Goal: Find specific page/section: Find specific page/section

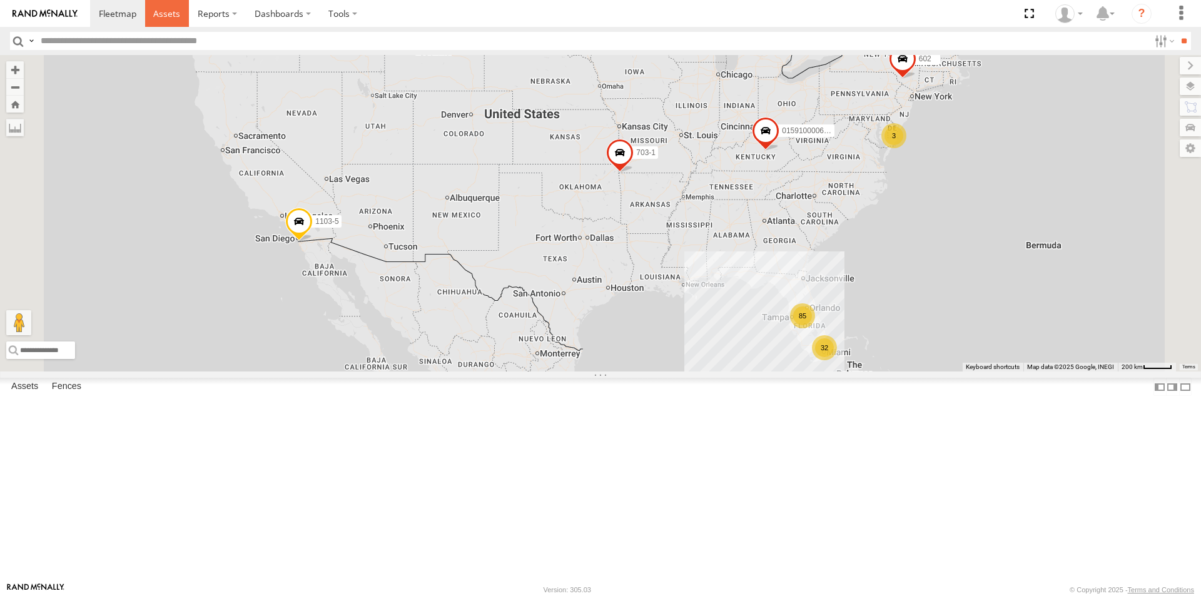
click at [168, 14] on span at bounding box center [166, 14] width 27 height 12
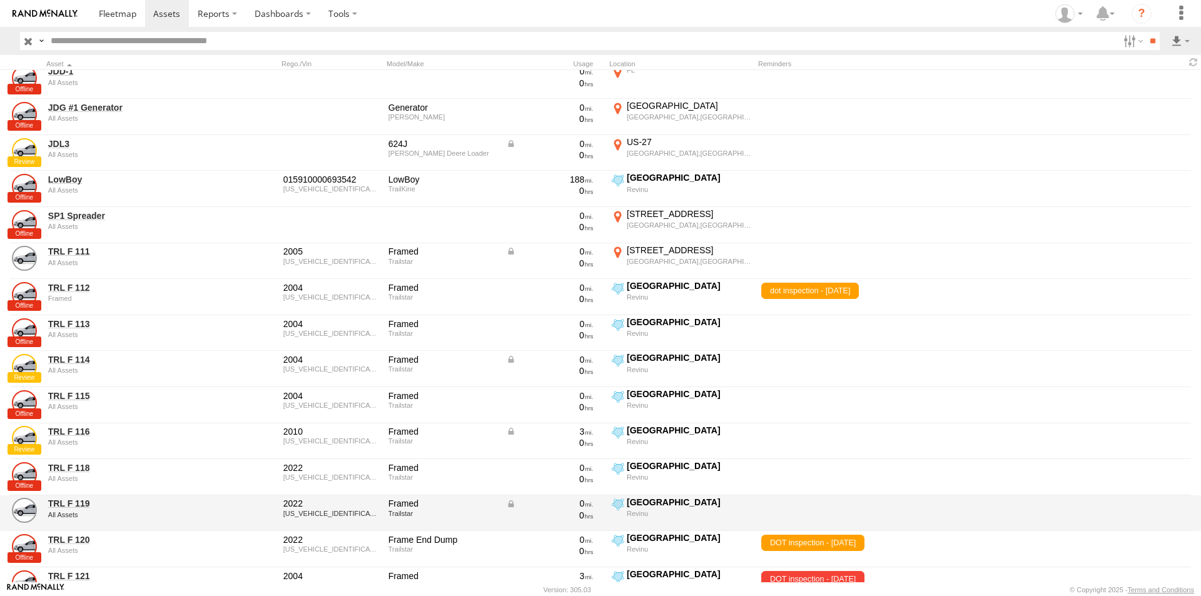
scroll to position [1877, 0]
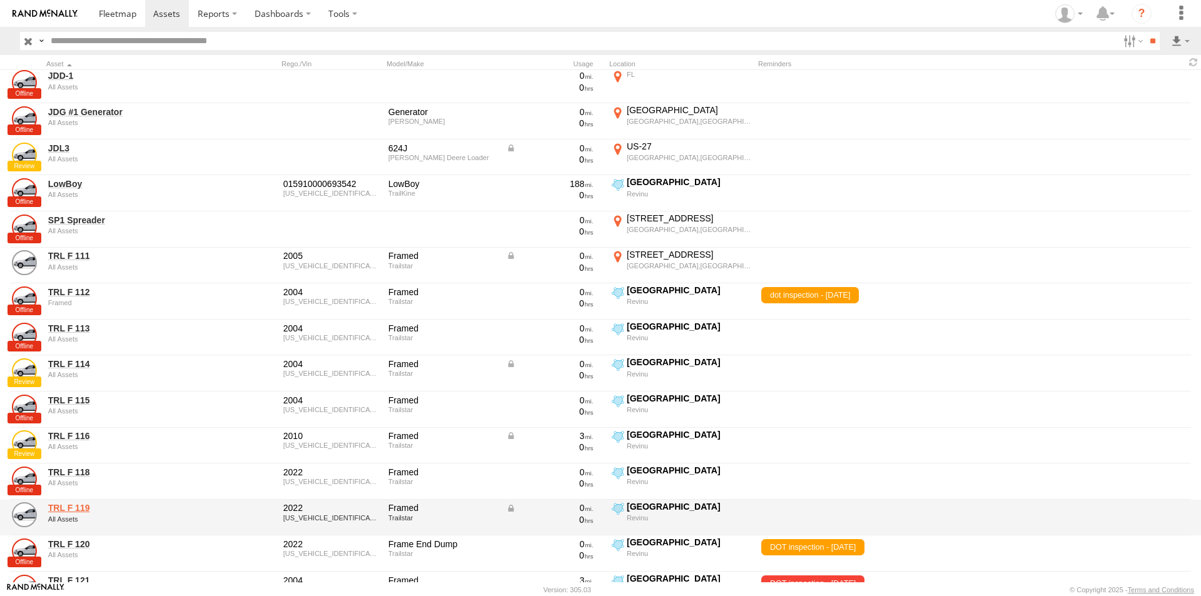
click at [60, 509] on link "TRL F 119" at bounding box center [133, 507] width 171 height 11
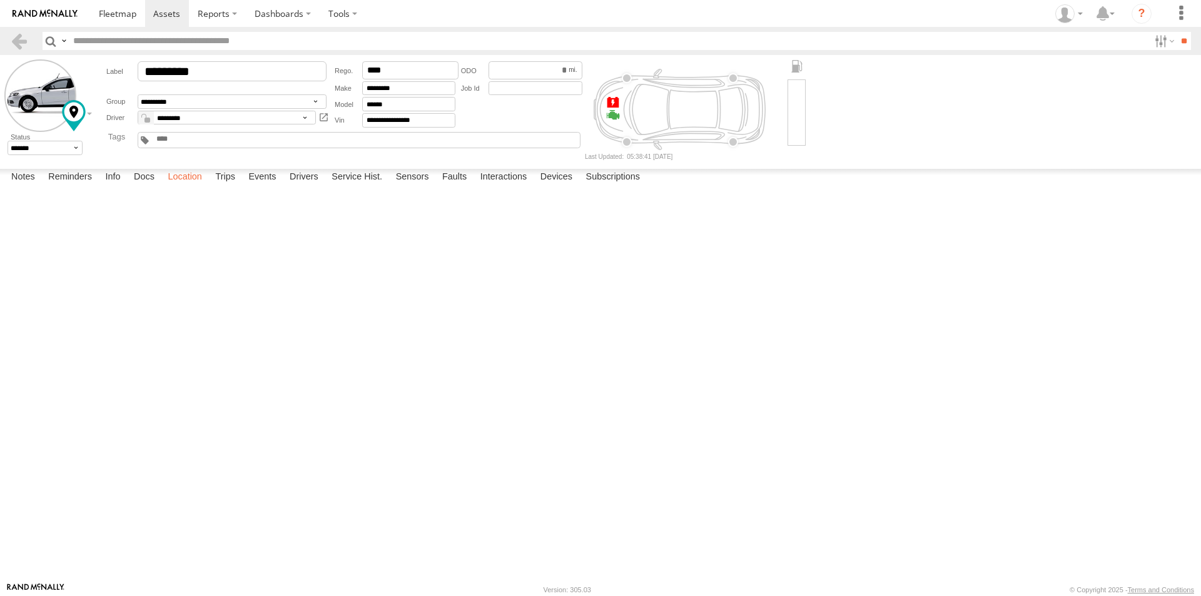
click at [180, 186] on label "Location" at bounding box center [184, 178] width 47 height 18
click at [218, 69] on input "*********" at bounding box center [232, 71] width 189 height 20
click at [163, 11] on span at bounding box center [166, 14] width 27 height 12
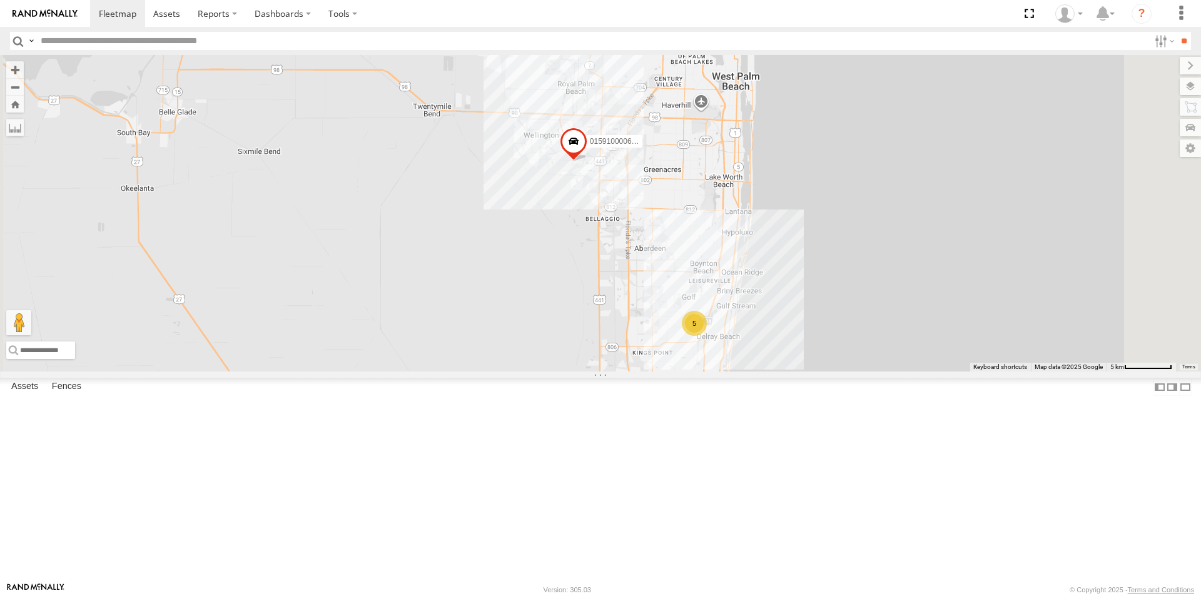
drag, startPoint x: 859, startPoint y: 222, endPoint x: 733, endPoint y: 268, distance: 134.0
click at [733, 268] on div "015910000671878 1103-5 703-1 602 TRL T 205 015910000677800 TRL FL 157 5" at bounding box center [600, 213] width 1201 height 317
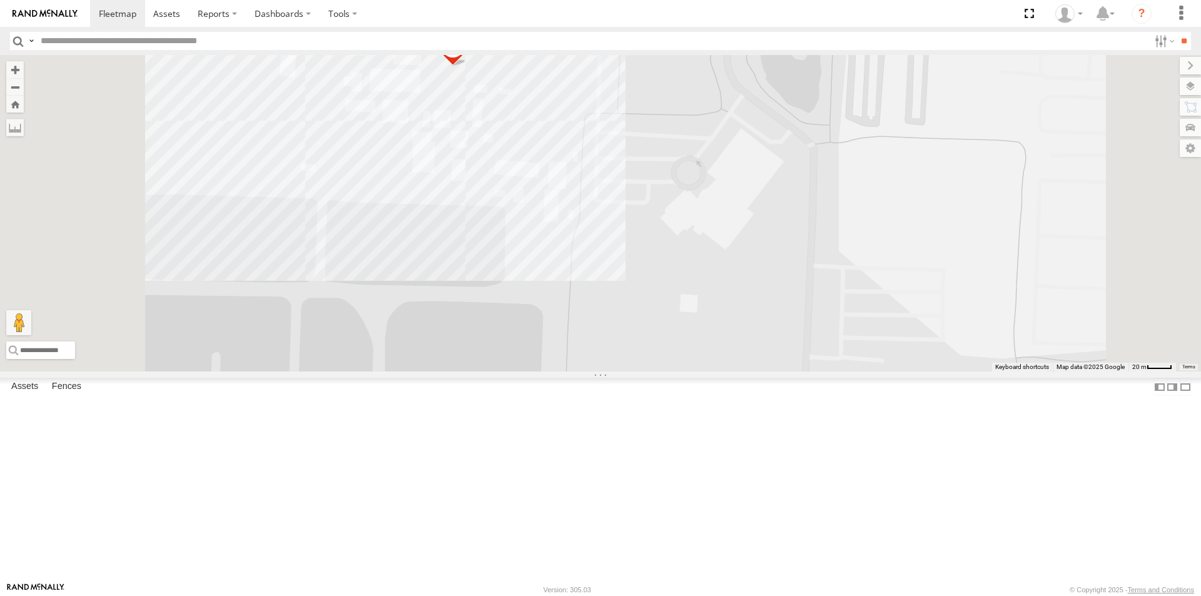
click at [467, 66] on span at bounding box center [453, 50] width 28 height 34
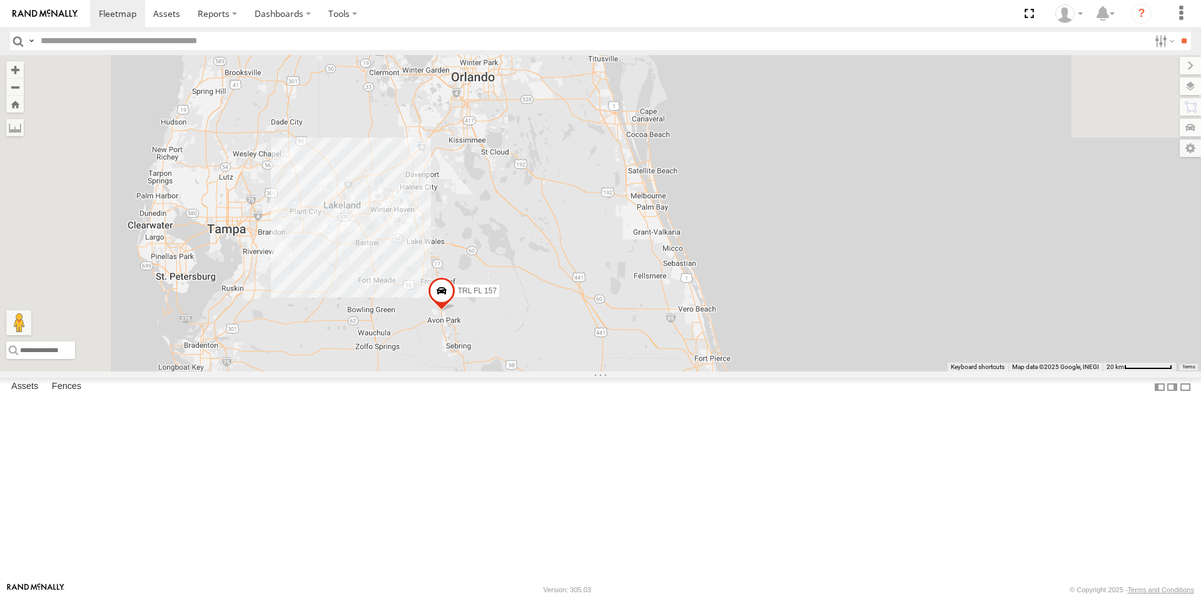
drag, startPoint x: 392, startPoint y: 247, endPoint x: 717, endPoint y: 586, distance: 469.4
click at [717, 596] on html at bounding box center [600, 298] width 1201 height 596
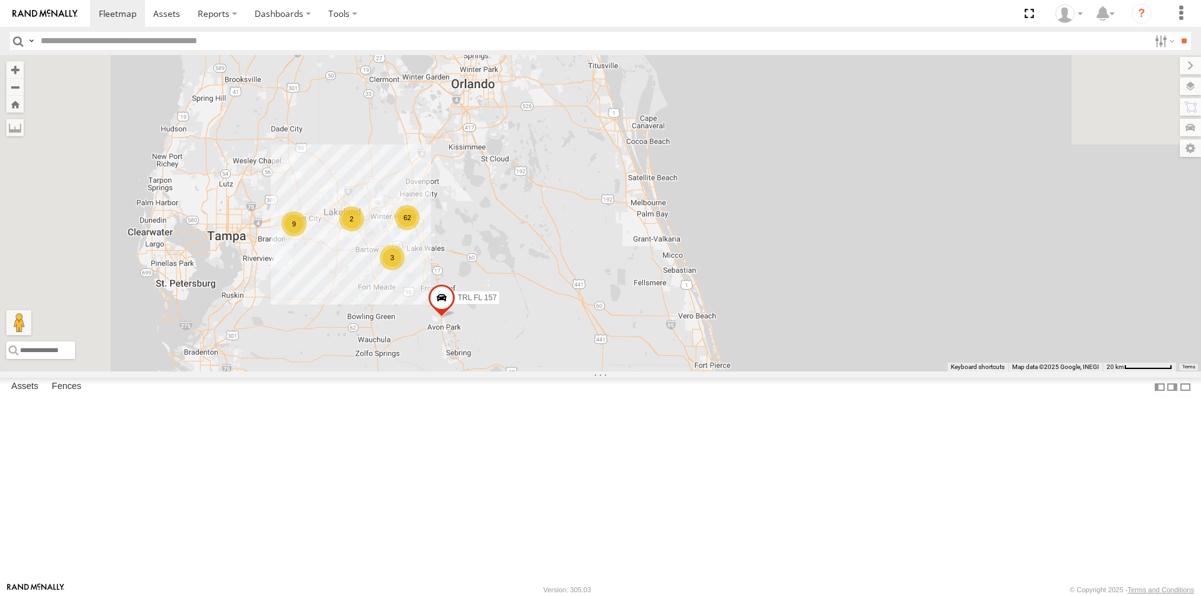
click at [420, 230] on div "62" at bounding box center [407, 217] width 25 height 25
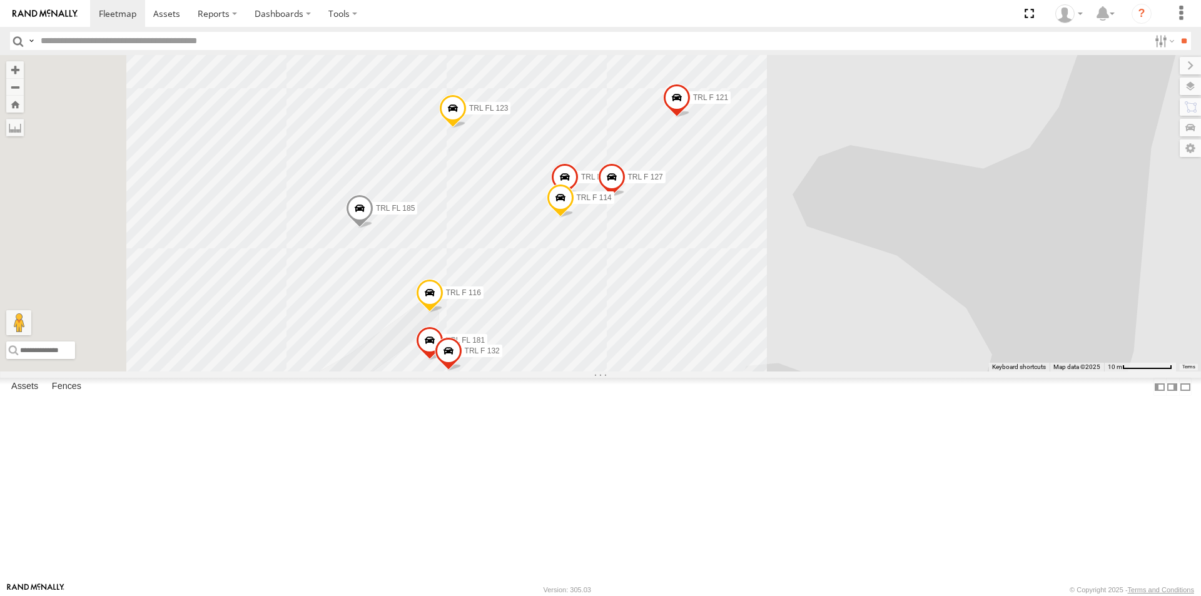
drag, startPoint x: 527, startPoint y: 422, endPoint x: 798, endPoint y: 348, distance: 280.8
click at [798, 348] on div "015910000671878 1103-5 703-1 602 TRL T 205 015910000677800 TRL FL 157 015910000…" at bounding box center [600, 213] width 1201 height 317
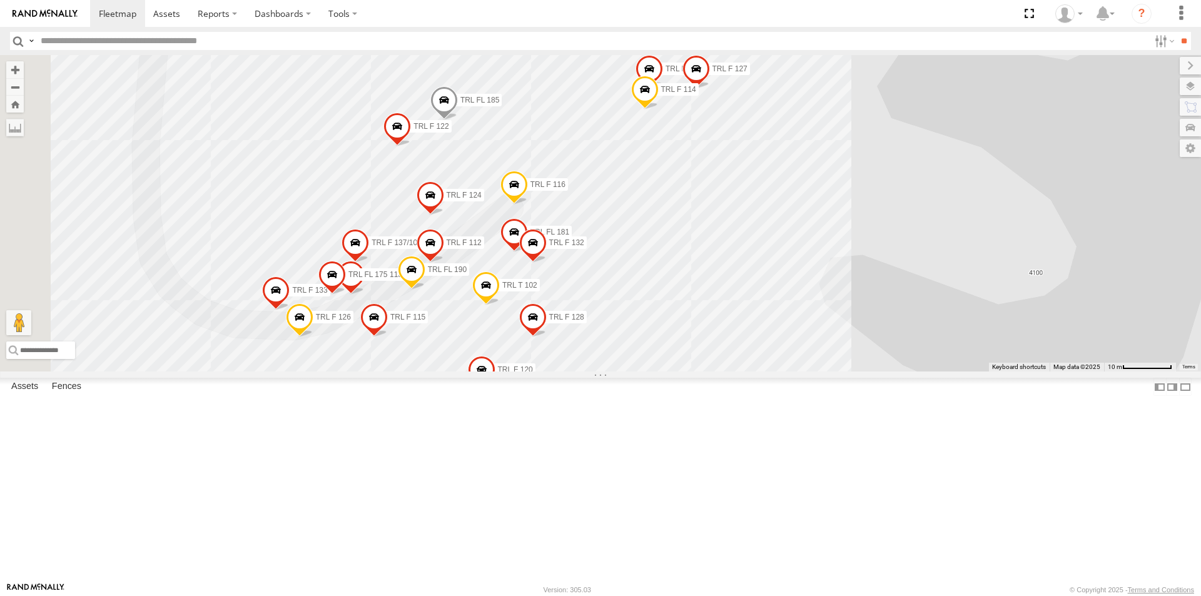
drag, startPoint x: 746, startPoint y: 433, endPoint x: 830, endPoint y: 323, distance: 138.8
click at [830, 323] on div "015910000671878 1103-5 703-1 602 TRL T 205 015910000677800 TRL FL 157 015910000…" at bounding box center [600, 213] width 1201 height 317
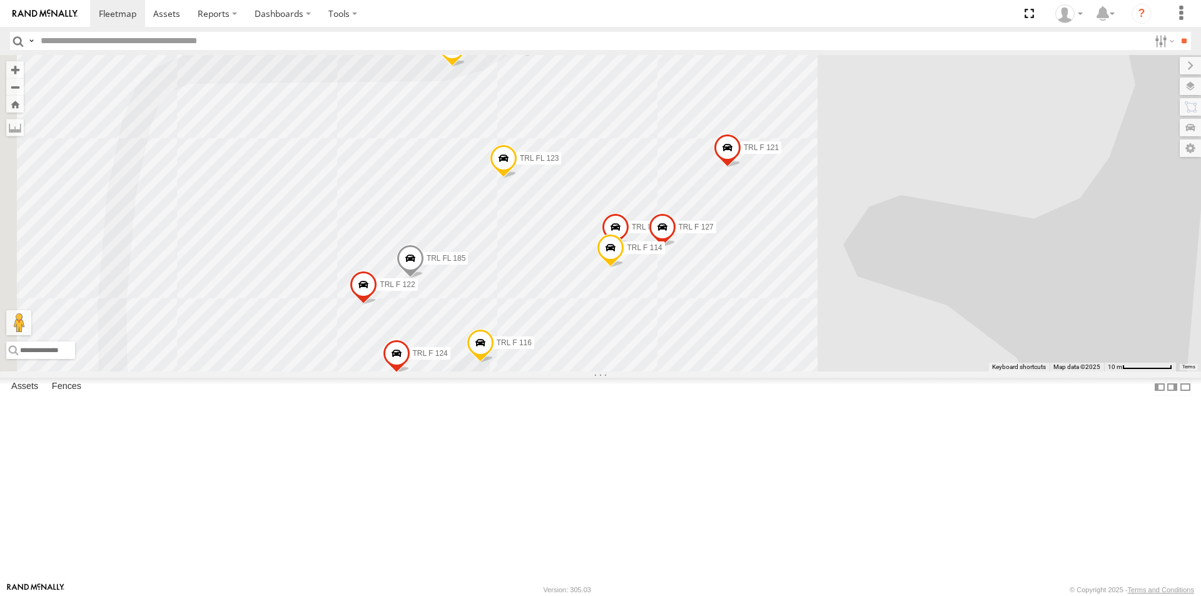
drag, startPoint x: 802, startPoint y: 343, endPoint x: 766, endPoint y: 504, distance: 164.2
click at [766, 372] on div "015910000671878 1103-5 703-1 602 TRL T 205 015910000677800 TRL FL 157 015910000…" at bounding box center [600, 213] width 1201 height 317
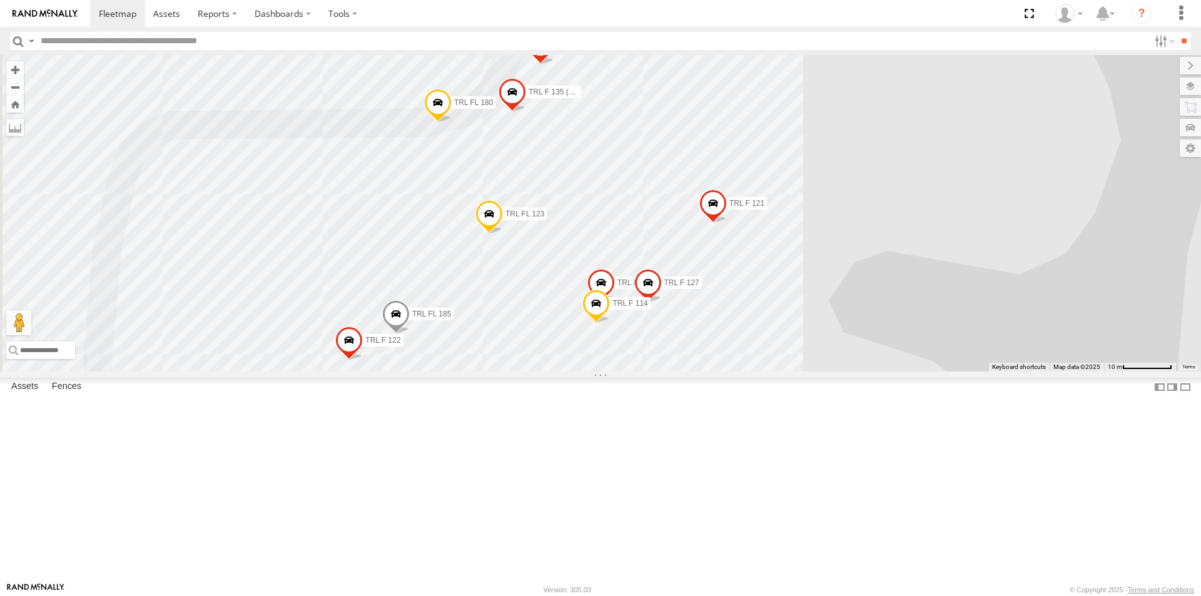
drag, startPoint x: 696, startPoint y: 421, endPoint x: 689, endPoint y: 454, distance: 33.2
click at [689, 372] on div "015910000671878 1103-5 703-1 602 TRL T 205 015910000677800 TRL FL 157 015910000…" at bounding box center [600, 213] width 1201 height 317
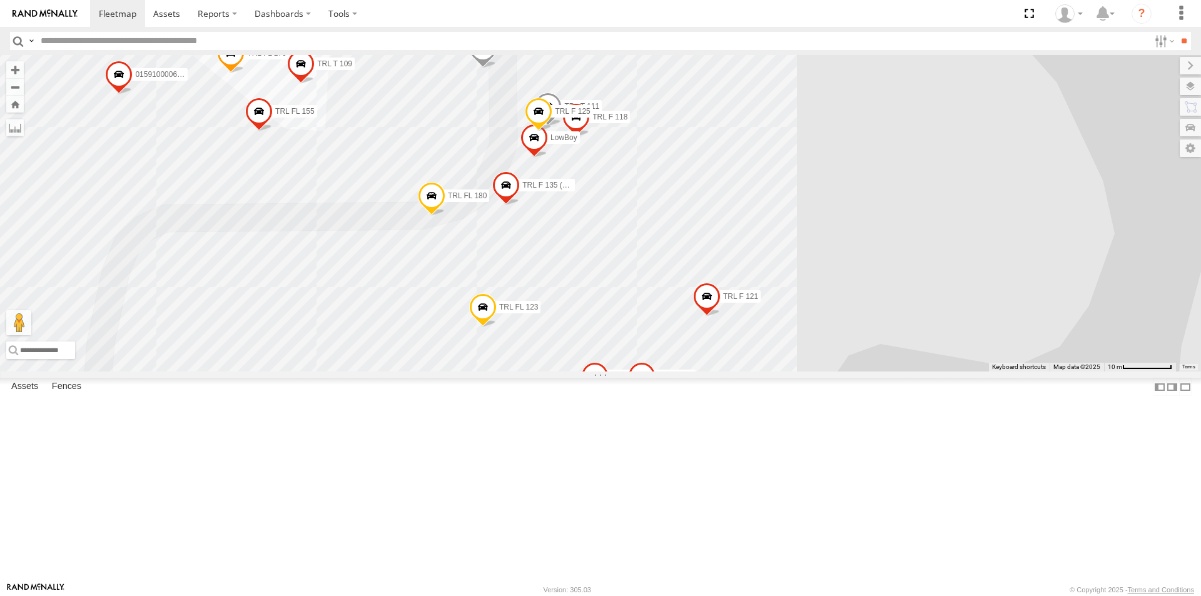
drag, startPoint x: 575, startPoint y: 353, endPoint x: 573, endPoint y: 434, distance: 81.3
click at [573, 372] on div "015910000671878 1103-5 703-1 602 TRL T 205 015910000677800 TRL FL 157 015910000…" at bounding box center [600, 213] width 1201 height 317
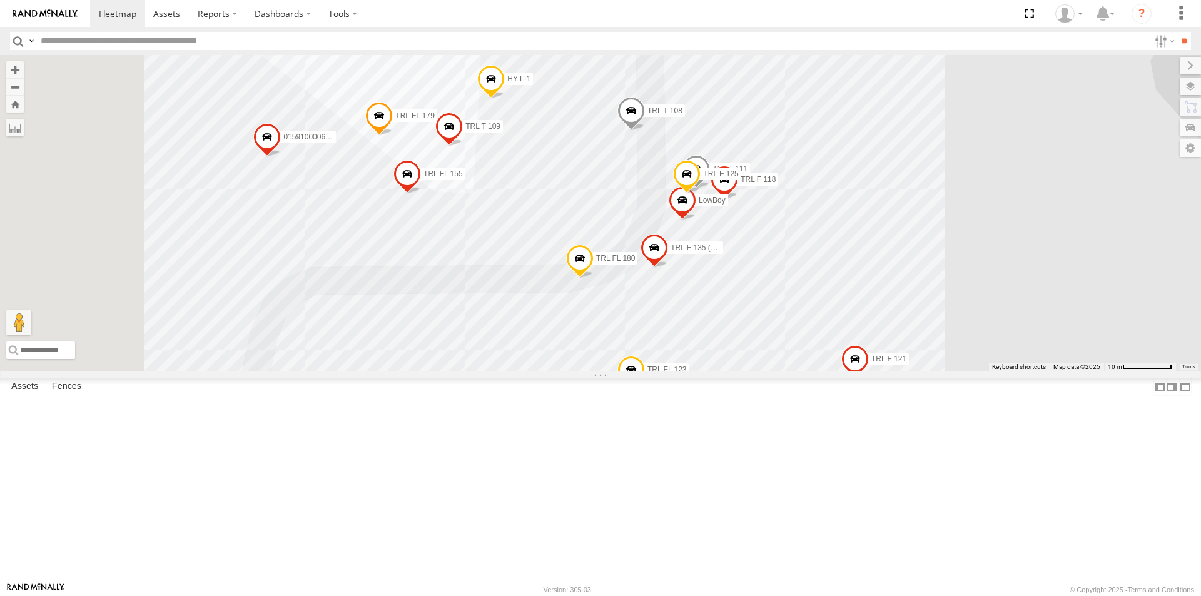
drag, startPoint x: 510, startPoint y: 403, endPoint x: 649, endPoint y: 467, distance: 153.4
click at [649, 372] on div "015910000671878 1103-5 703-1 602 TRL T 205 015910000677800 TRL FL 157 015910000…" at bounding box center [600, 213] width 1201 height 317
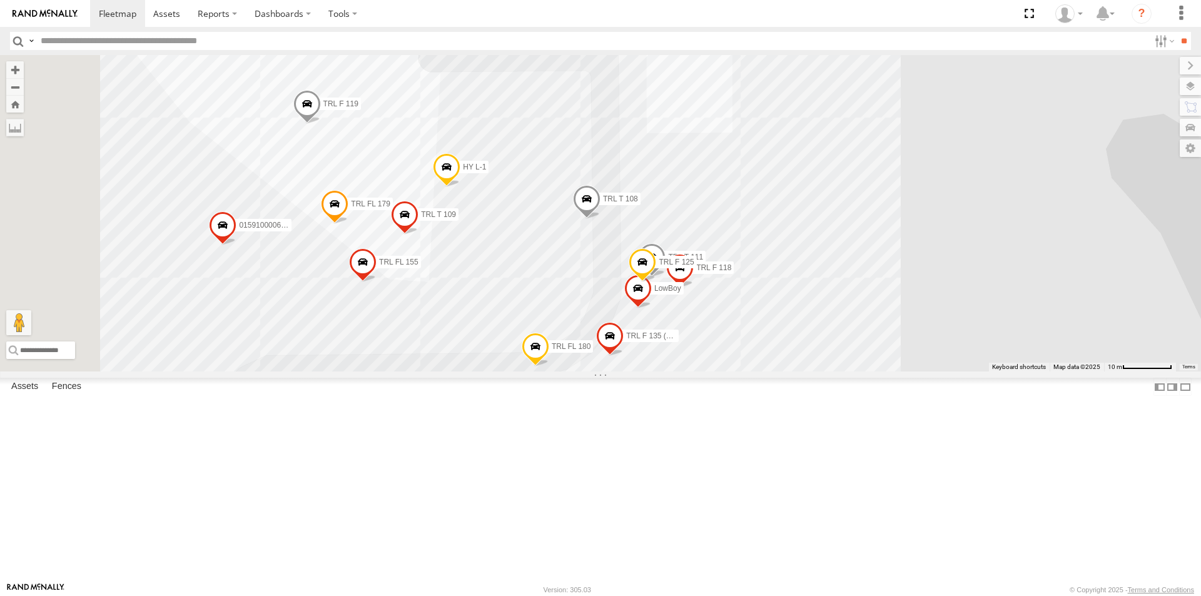
drag, startPoint x: 647, startPoint y: 400, endPoint x: 603, endPoint y: 490, distance: 100.4
click at [603, 372] on div "015910000671878 1103-5 703-1 602 TRL T 205 015910000677800 TRL FL 157 015910000…" at bounding box center [600, 213] width 1201 height 317
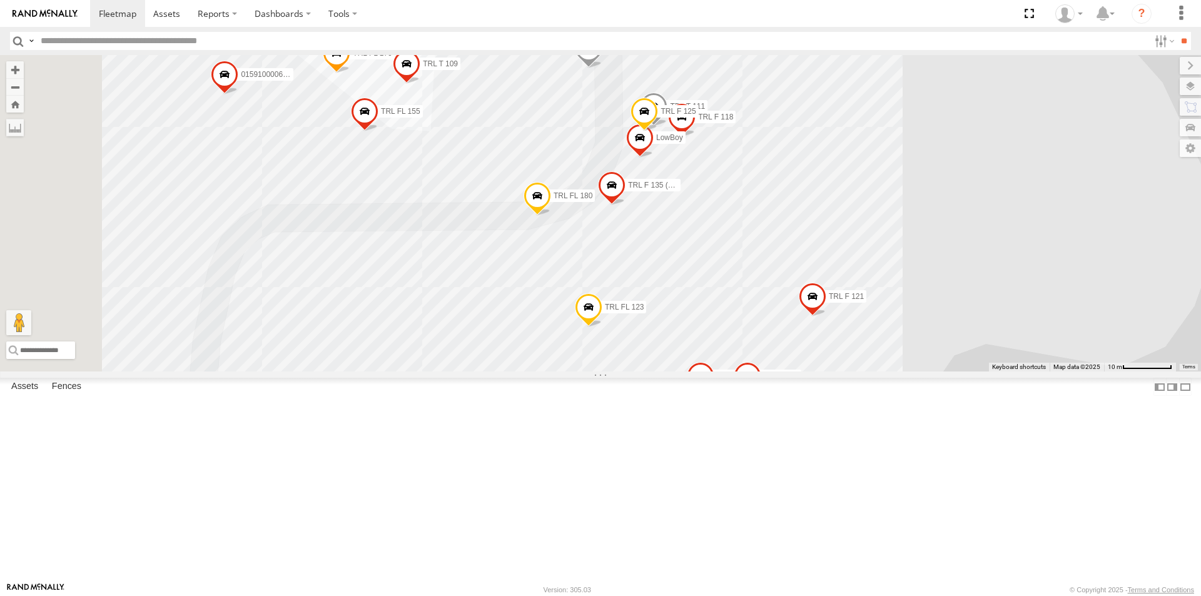
drag, startPoint x: 604, startPoint y: 485, endPoint x: 609, endPoint y: 332, distance: 154.0
click at [609, 332] on div "015910000671878 1103-5 703-1 602 TRL T 205 015910000677800 TRL FL 157 015910000…" at bounding box center [600, 213] width 1201 height 317
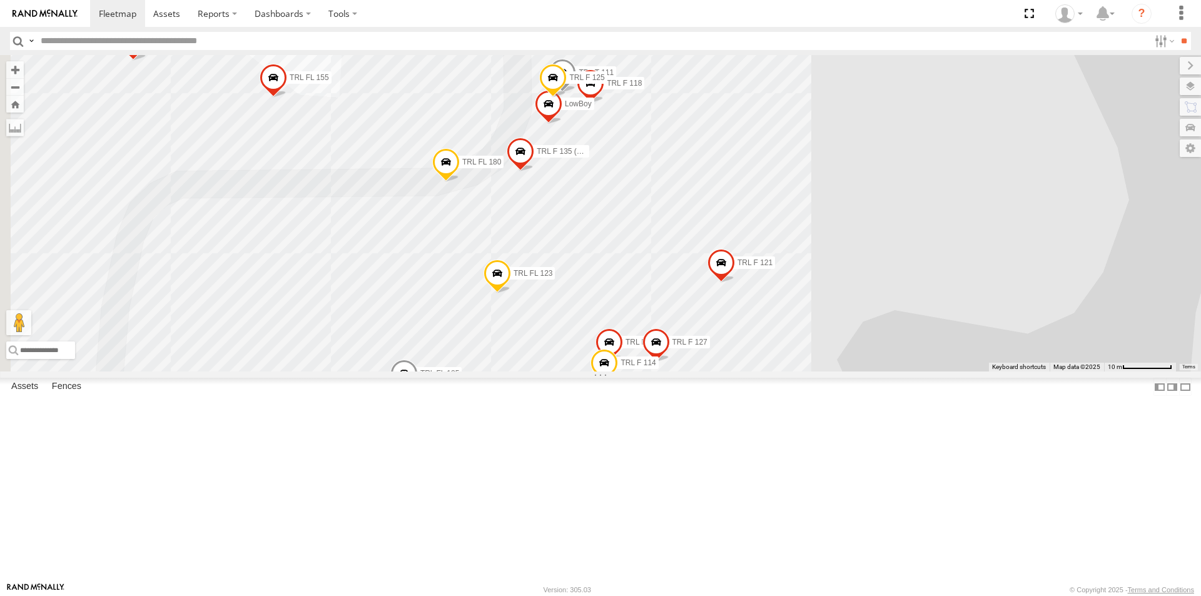
drag, startPoint x: 774, startPoint y: 346, endPoint x: 681, endPoint y: 312, distance: 99.7
click at [681, 312] on div "015910000671878 1103-5 703-1 602 TRL T 205 015910000677800 TRL FL 157 015910000…" at bounding box center [600, 213] width 1201 height 317
click at [604, 103] on span at bounding box center [591, 86] width 28 height 34
click at [806, 238] on div "015910000671878 1103-5 703-1 602 TRL T 205 015910000677800 TRL FL 157 TRL FL 18…" at bounding box center [600, 213] width 1201 height 317
click at [664, 347] on span "TRL FL 161" at bounding box center [645, 342] width 39 height 9
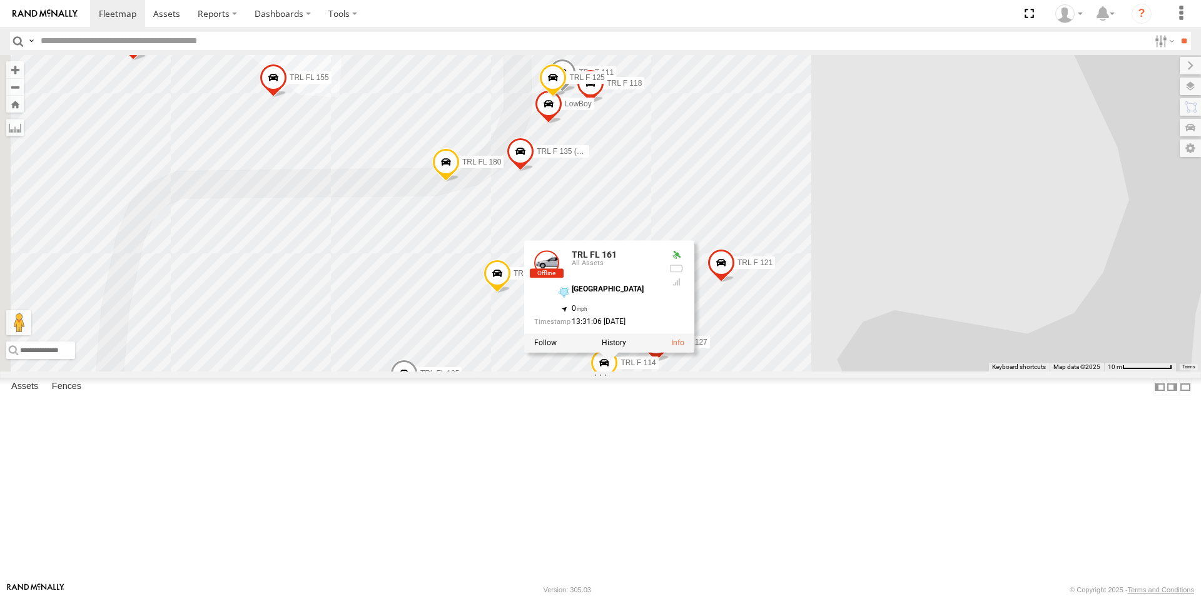
click at [906, 372] on div "015910000671878 1103-5 703-1 602 TRL T 205 015910000677800 TRL FL 157 TRL FL 18…" at bounding box center [600, 213] width 1201 height 317
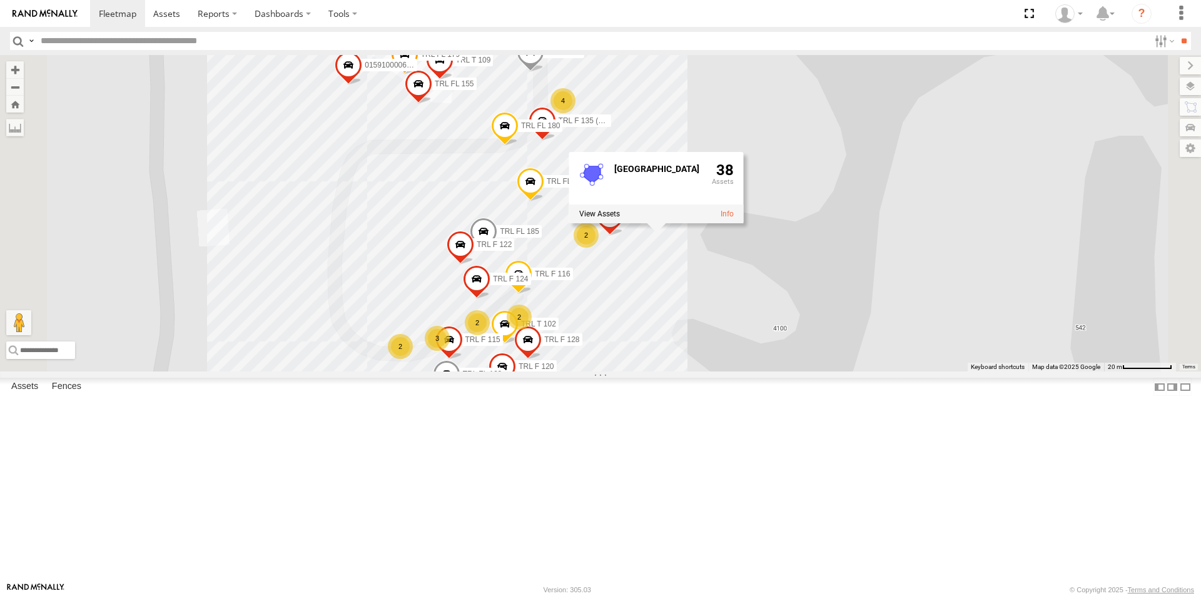
drag, startPoint x: 893, startPoint y: 485, endPoint x: 774, endPoint y: 310, distance: 212.0
click at [774, 310] on div "015910000671878 1103-5 703-1 602 TRL T 205 015910000677800 TRL FL 157 TRL FL 18…" at bounding box center [600, 213] width 1201 height 317
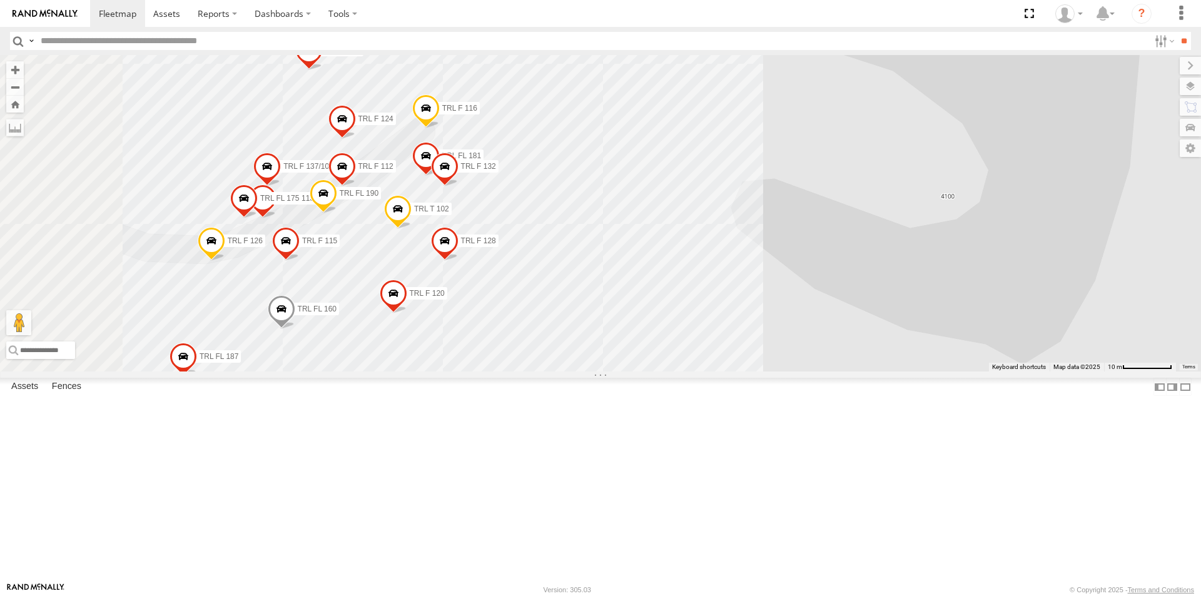
drag, startPoint x: 684, startPoint y: 381, endPoint x: 737, endPoint y: 272, distance: 120.9
click at [737, 272] on div "015910000671878 1103-5 703-1 602 TRL T 205 015910000677800 TRL FL 157 TRL FL 18…" at bounding box center [600, 213] width 1201 height 317
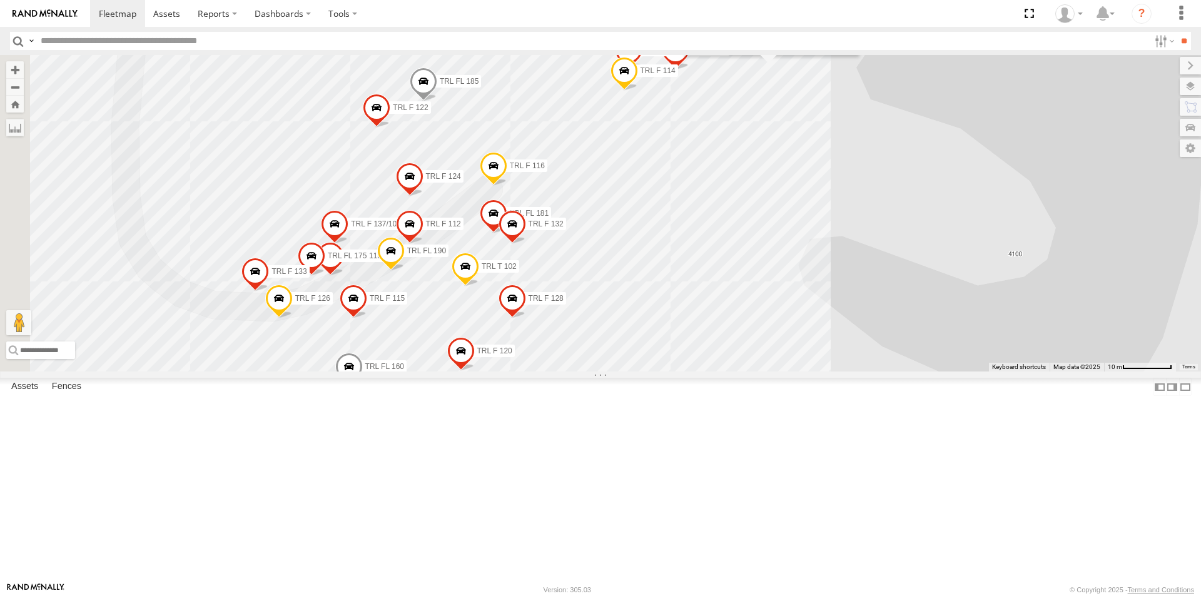
drag, startPoint x: 740, startPoint y: 268, endPoint x: 809, endPoint y: 325, distance: 89.7
click at [809, 325] on div "015910000671878 1103-5 703-1 602 TRL T 205 015910000677800 TRL FL 157 TRL FL 18…" at bounding box center [600, 213] width 1201 height 317
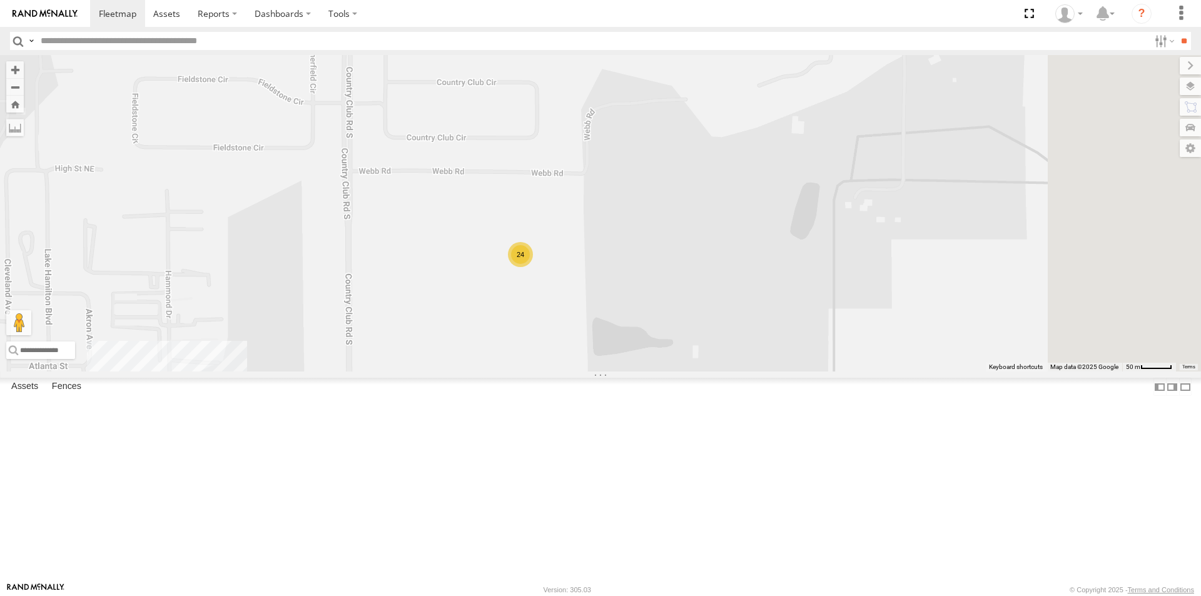
drag, startPoint x: 1138, startPoint y: 141, endPoint x: 688, endPoint y: 400, distance: 519.0
click at [689, 372] on div "015910000671878 1103-5 703-1 602 TRL T 205 015910000677800 TRL FL 157 7 9 24 9 …" at bounding box center [600, 213] width 1201 height 317
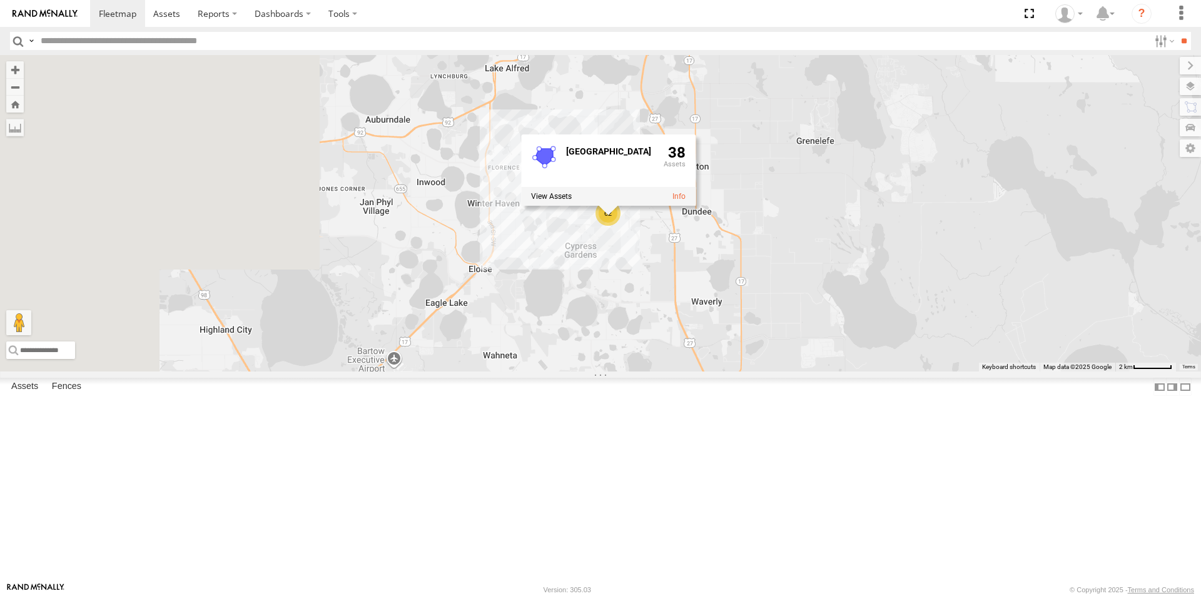
drag, startPoint x: 420, startPoint y: 460, endPoint x: 858, endPoint y: 279, distance: 473.8
click at [858, 279] on div "015910000671878 1103-5 703-1 602 TRL T 205 015910000677800 TRL FL 157 62 Winter…" at bounding box center [600, 213] width 1201 height 317
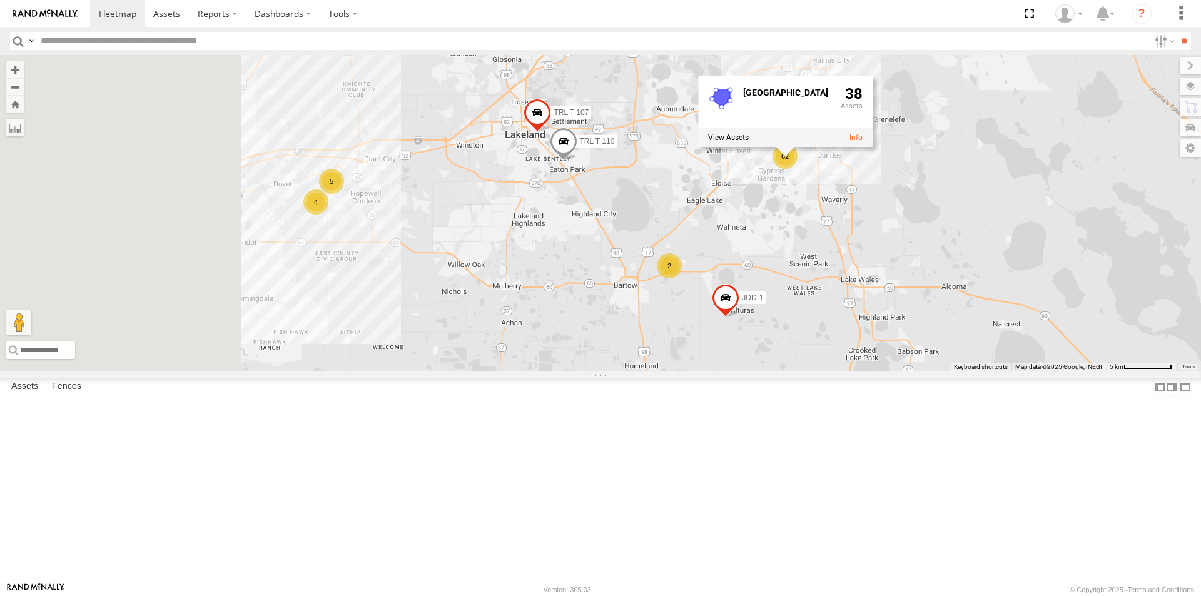
drag, startPoint x: 549, startPoint y: 354, endPoint x: 724, endPoint y: 340, distance: 176.4
click at [724, 340] on div "015910000671878 1103-5 703-1 602 TRL T 205 015910000677800 TRL FL 157 TRL T 110…" at bounding box center [600, 213] width 1201 height 317
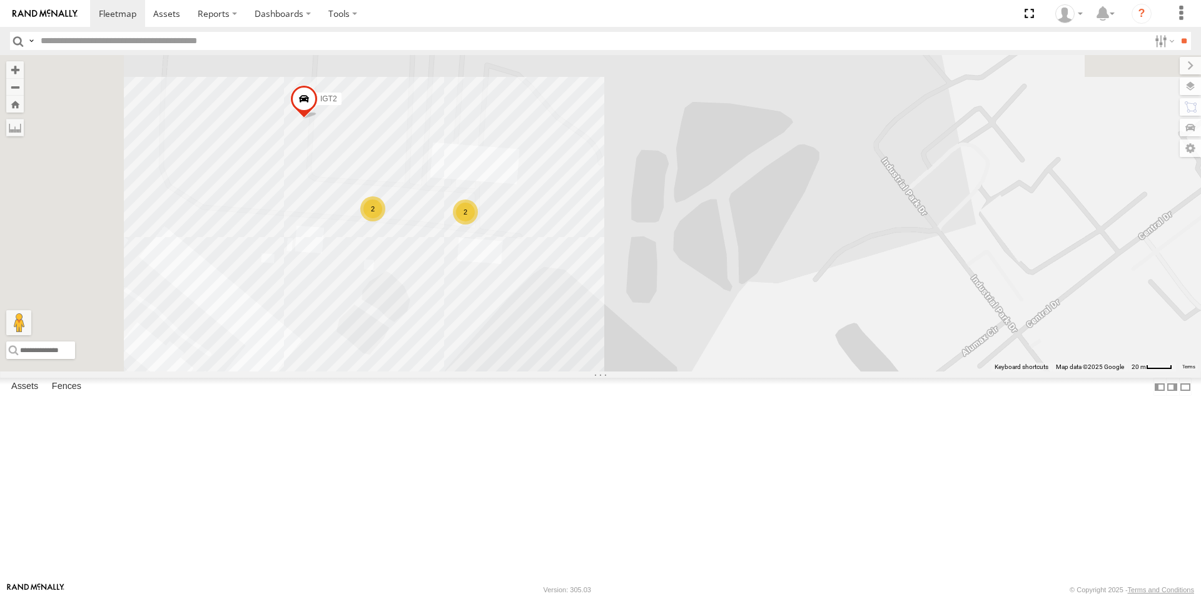
drag, startPoint x: 525, startPoint y: 153, endPoint x: 606, endPoint y: 404, distance: 264.1
click at [606, 372] on div "015910000671878 1103-5 703-1 602 TRL T 205 015910000677800 TRL FL 157 TRL T 110…" at bounding box center [600, 213] width 1201 height 317
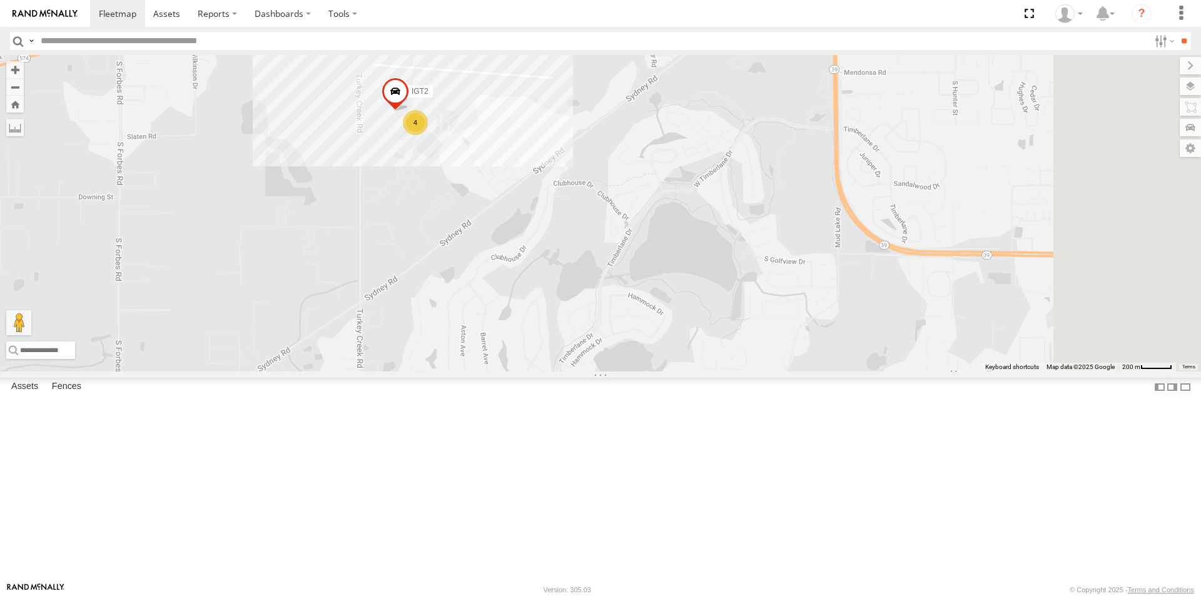
drag, startPoint x: 925, startPoint y: 437, endPoint x: 676, endPoint y: 256, distance: 308.6
click at [676, 256] on div "015910000671878 1103-5 703-1 602 TRL T 205 015910000677800 TRL FL 157 TRL T 110…" at bounding box center [600, 213] width 1201 height 317
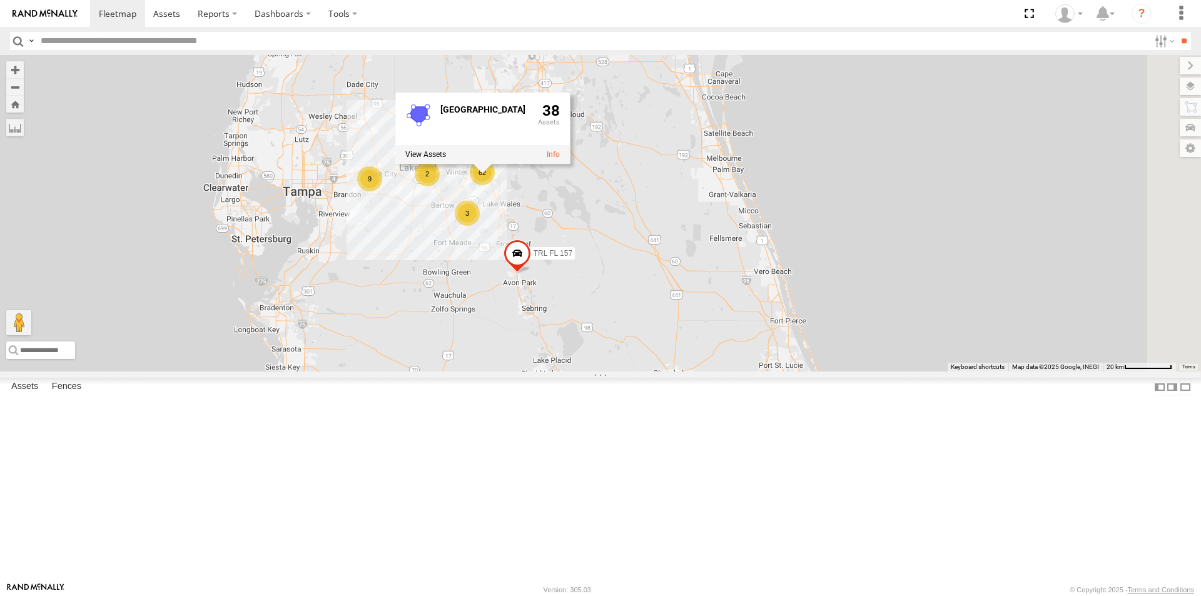
drag, startPoint x: 835, startPoint y: 483, endPoint x: 644, endPoint y: 401, distance: 207.7
click at [649, 372] on div "015910000671878 1103-5 703-1 602 TRL T 205 015910000677800 TRL FL 157 62 9 2 4 …" at bounding box center [600, 213] width 1201 height 317
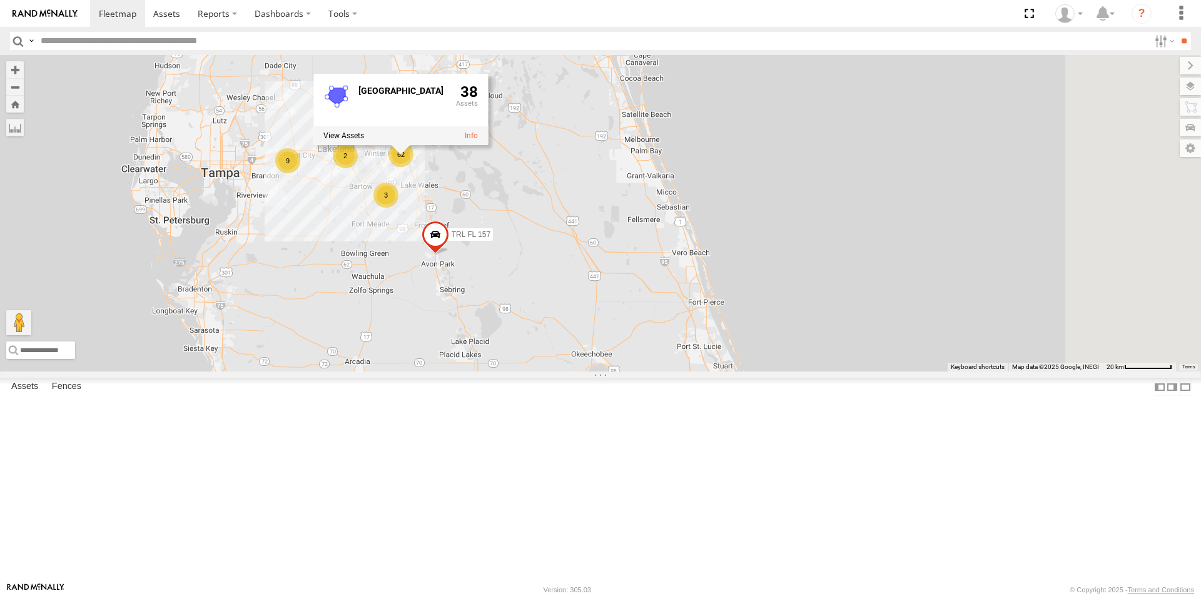
click at [478, 124] on div "38" at bounding box center [467, 104] width 22 height 40
click at [364, 140] on label at bounding box center [343, 135] width 41 height 9
click at [0, 0] on label "×" at bounding box center [0, 0] width 0 height 0
click at [764, 293] on div "015910000671878 1103-5 703-1 602 TRL T 205 015910000677800 TRL FL 157 62 9 2 4 …" at bounding box center [600, 213] width 1201 height 317
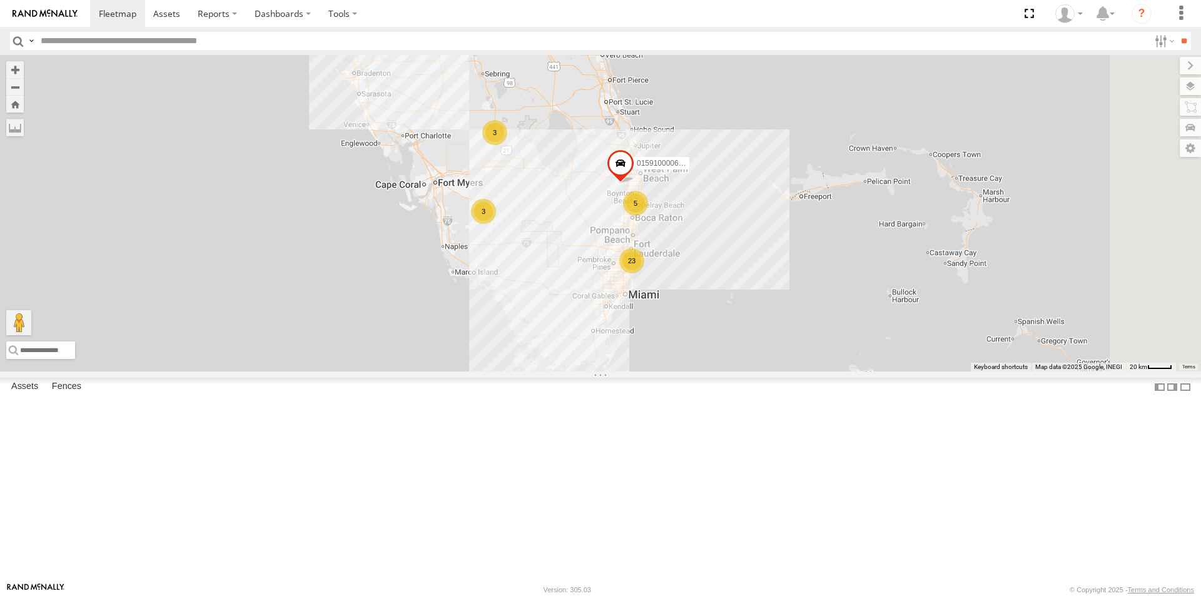
drag, startPoint x: 921, startPoint y: 433, endPoint x: 784, endPoint y: 310, distance: 183.9
click at [648, 216] on div "5" at bounding box center [635, 203] width 25 height 25
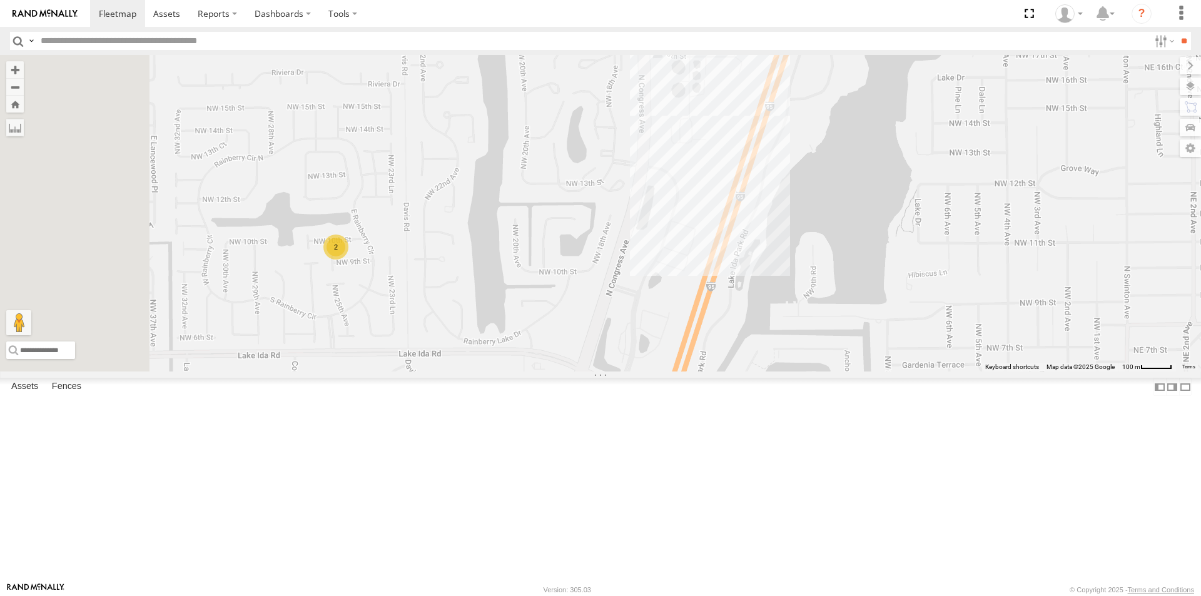
drag, startPoint x: 776, startPoint y: 223, endPoint x: 893, endPoint y: 255, distance: 120.7
click at [893, 255] on div "015910000671878 1103-5 703-1 602 TRL T 205 015910000677800 TRL FL 157 TRL F 129…" at bounding box center [600, 213] width 1201 height 317
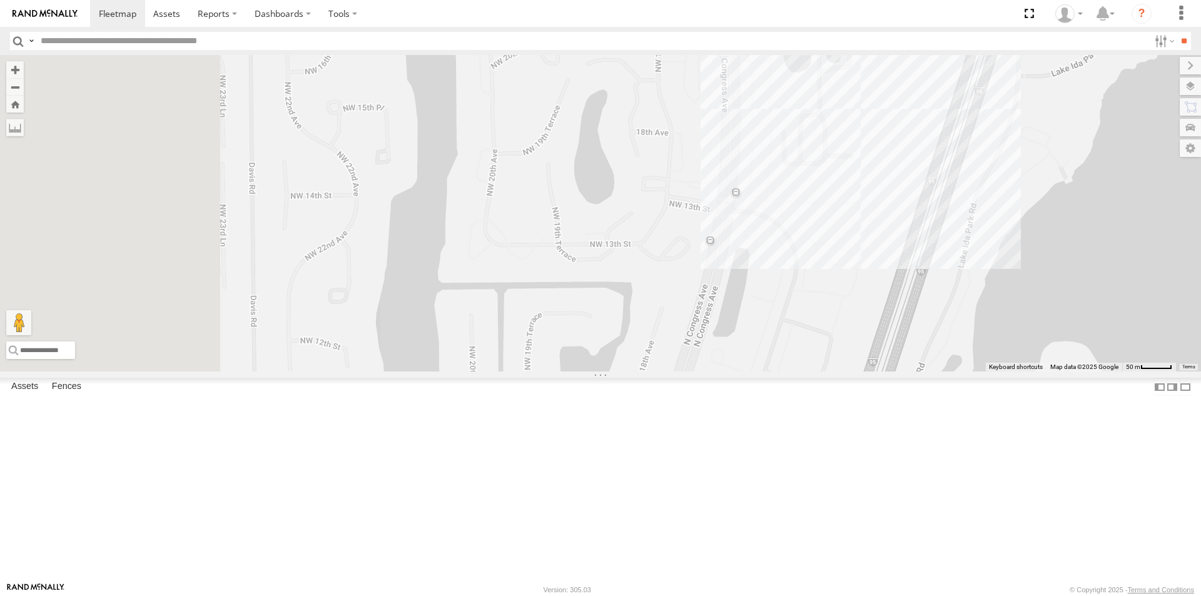
drag, startPoint x: 724, startPoint y: 265, endPoint x: 1078, endPoint y: 165, distance: 368.4
click at [1073, 166] on div "015910000671878 1103-5 703-1 602 TRL T 205 015910000677800 TRL FL 157 TRL F 129…" at bounding box center [600, 213] width 1201 height 317
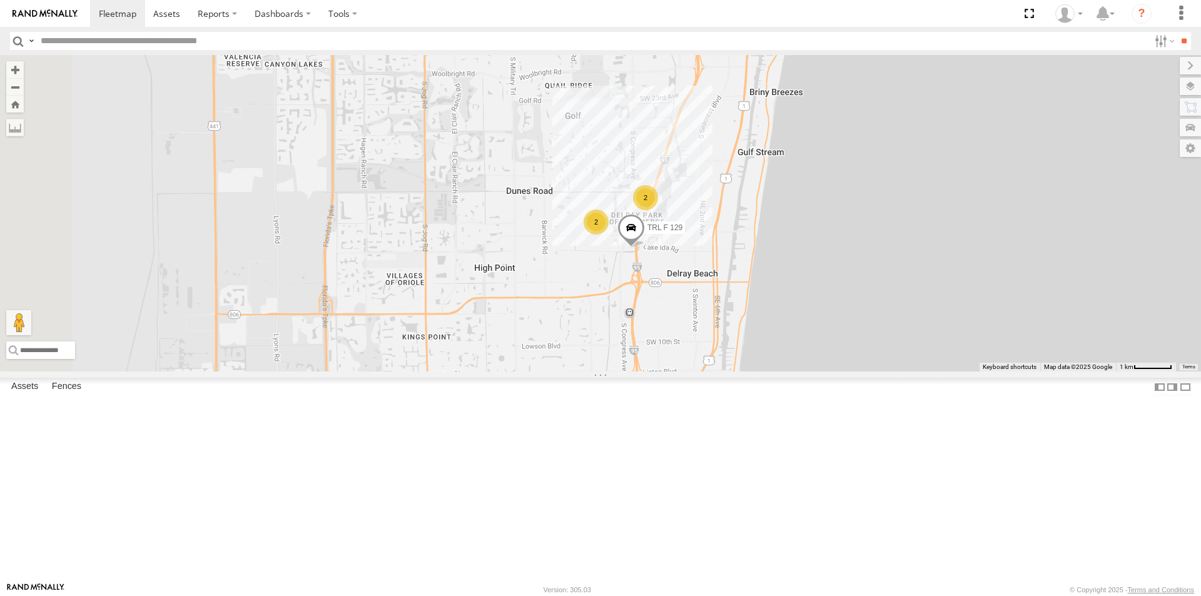
drag, startPoint x: 447, startPoint y: 417, endPoint x: 724, endPoint y: 338, distance: 288.3
click at [715, 332] on div "015910000671878 1103-5 703-1 602 TRL T 205 015910000677800 TRL FL 157 TRL F 129…" at bounding box center [600, 213] width 1201 height 317
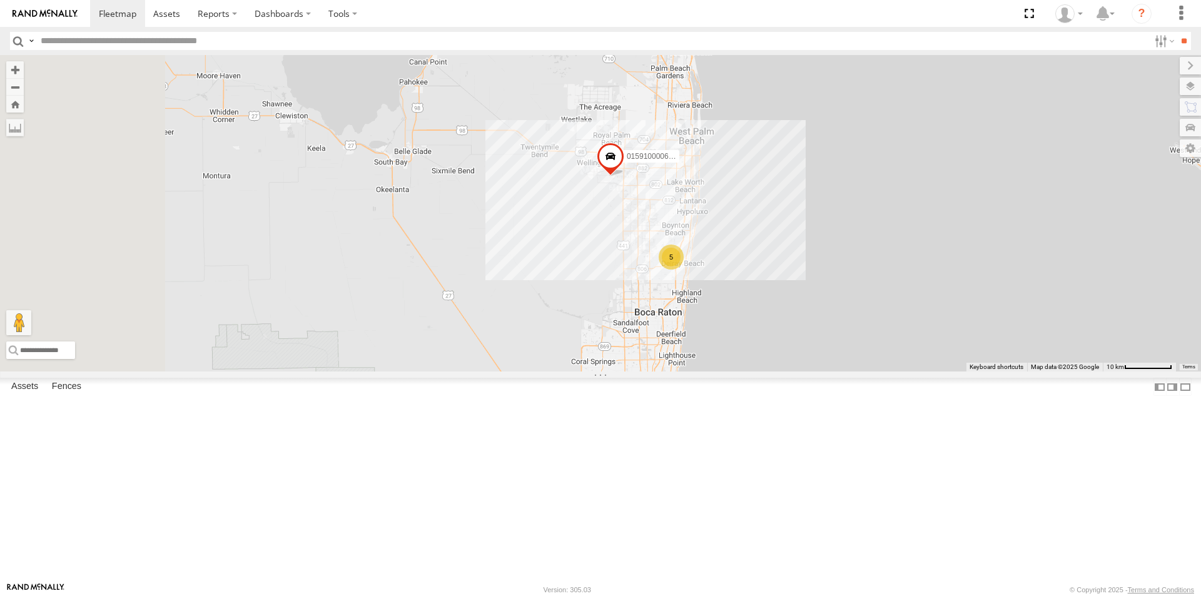
drag, startPoint x: 453, startPoint y: 321, endPoint x: 771, endPoint y: 414, distance: 331.8
click at [771, 372] on div "015910000671878 1103-5 703-1 602 TRL T 205 015910000677800 TRL FL 157 23 5" at bounding box center [600, 213] width 1201 height 317
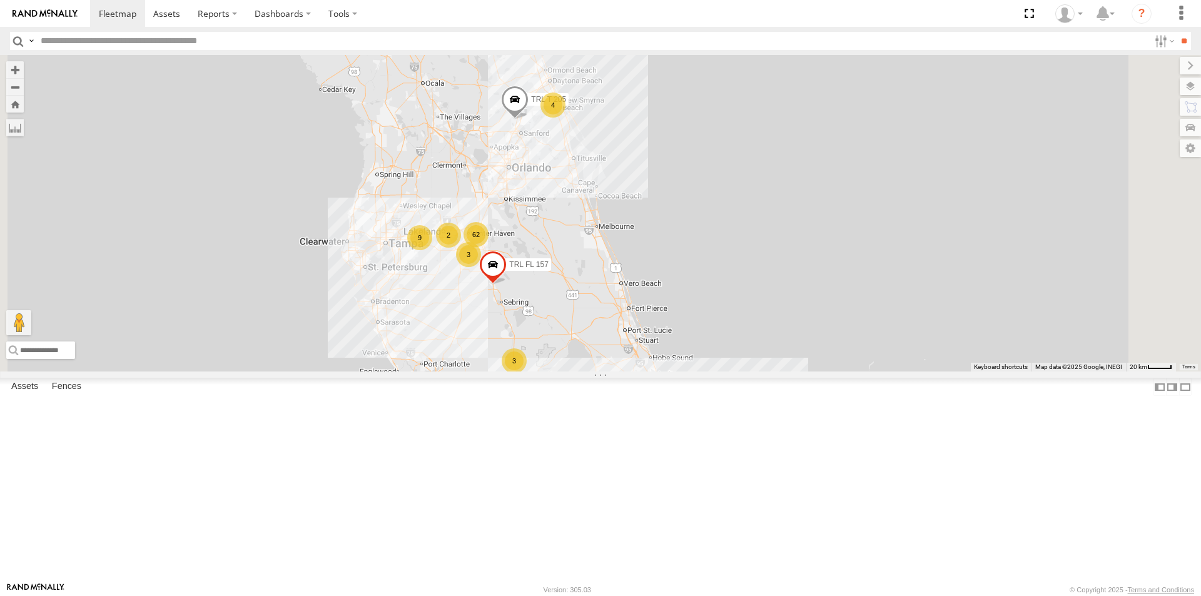
drag, startPoint x: 714, startPoint y: 338, endPoint x: 714, endPoint y: 432, distance: 93.2
click at [714, 372] on div "015910000671878 1103-5 703-1 602 TRL T 205 015910000677800 TRL FL 157 62 23 9 3…" at bounding box center [600, 213] width 1201 height 317
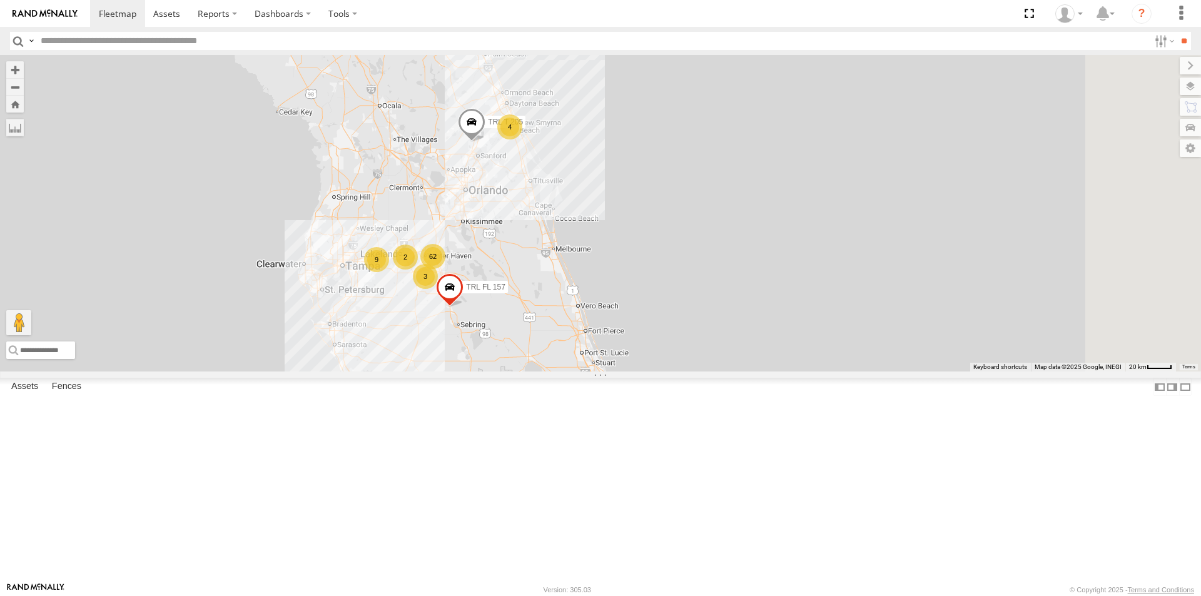
drag, startPoint x: 676, startPoint y: 439, endPoint x: 587, endPoint y: 244, distance: 214.2
click at [587, 244] on div "015910000671878 1103-5 703-1 602 TRL FL 157 TRL T 205 62 9 2 4 3" at bounding box center [600, 213] width 1201 height 317
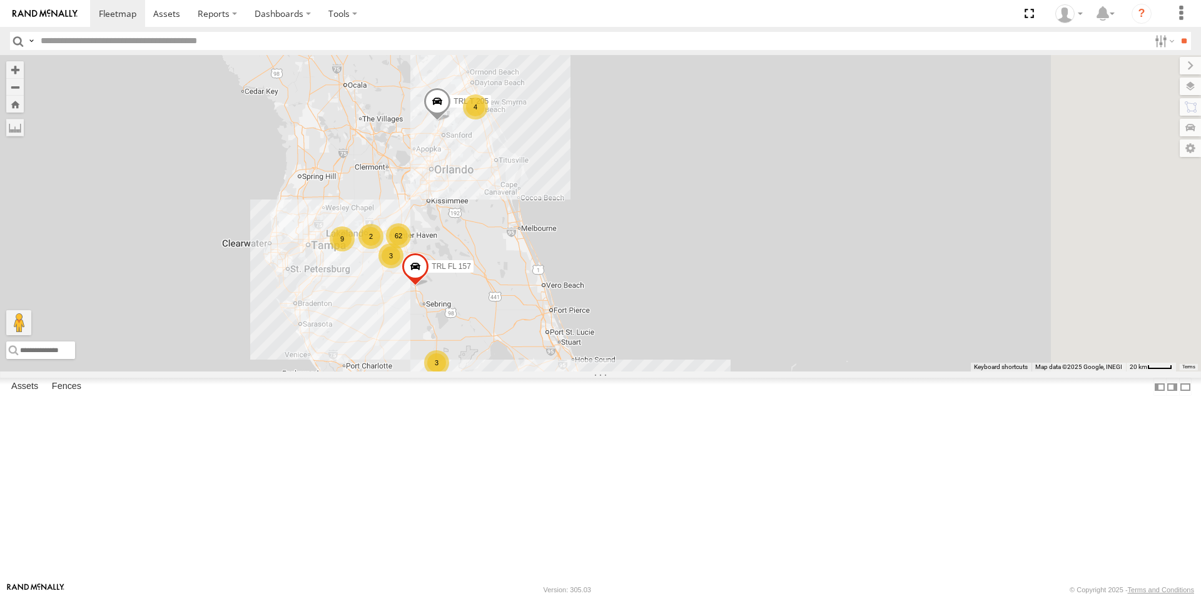
click at [451, 121] on span at bounding box center [438, 105] width 28 height 34
click at [719, 196] on div "015910000671878 1103-5 703-1 602 TRL FL 157 TRL T 205 62 9 2 4 3 23 3 5 3 01591…" at bounding box center [600, 213] width 1201 height 317
click at [488, 119] on div "4" at bounding box center [475, 106] width 25 height 25
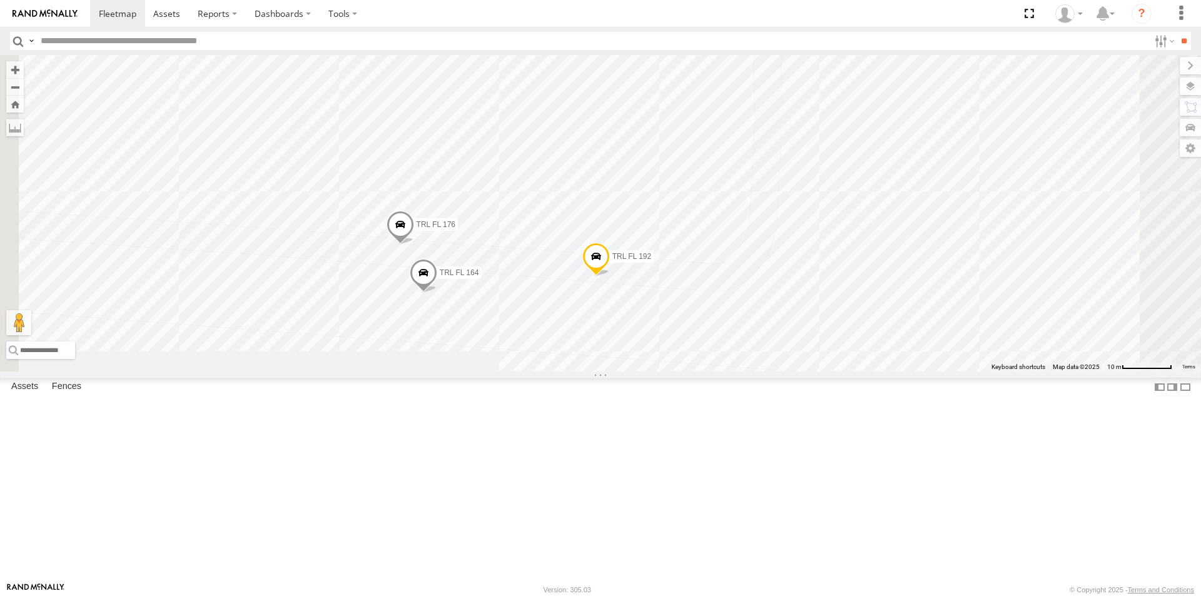
drag, startPoint x: 700, startPoint y: 439, endPoint x: 786, endPoint y: 402, distance: 93.9
click at [786, 372] on div "015910000671878 1103-5 703-1 602 TRL FL 157 TRL T 205 015910000677800 1103-3 TR…" at bounding box center [600, 213] width 1201 height 317
click at [610, 277] on span at bounding box center [596, 260] width 28 height 34
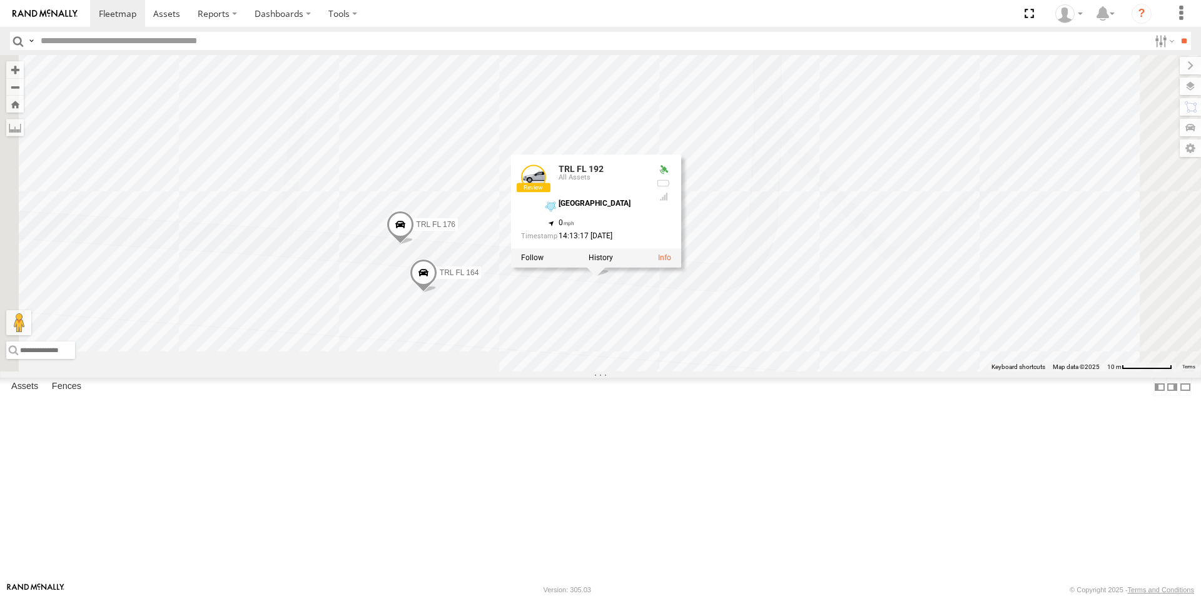
click at [774, 372] on div "015910000671878 1103-5 703-1 602 TRL FL 157 TRL T 205 015910000677800 1103-3 TR…" at bounding box center [600, 213] width 1201 height 317
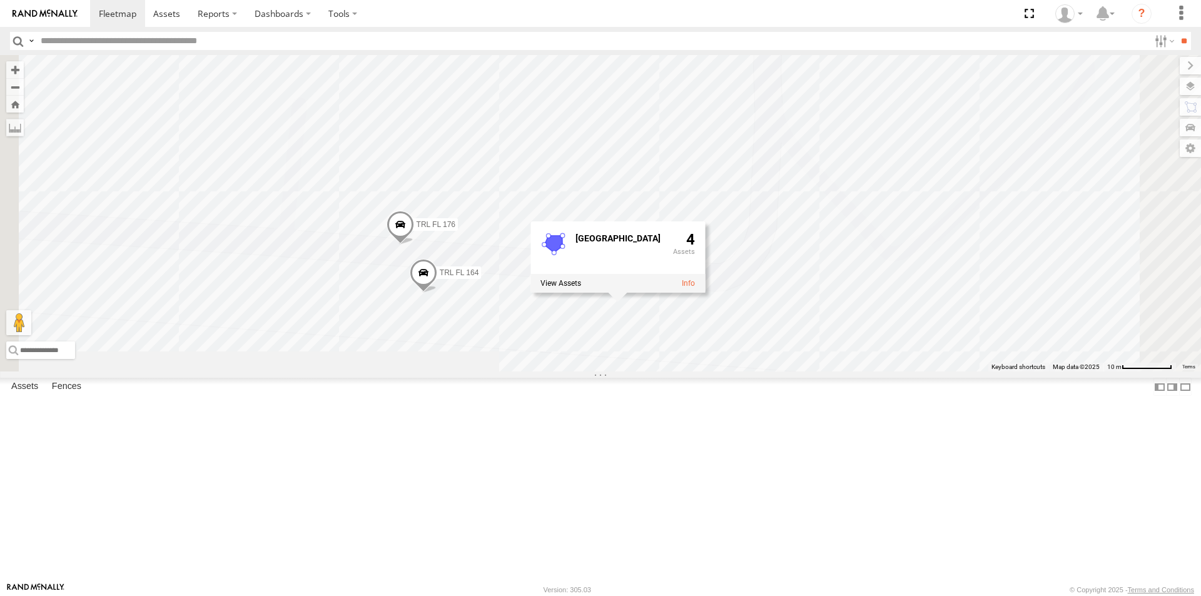
click at [801, 372] on div "015910000671878 1103-5 703-1 602 TRL FL 157 TRL T 205 015910000677800 1103-3 TR…" at bounding box center [600, 213] width 1201 height 317
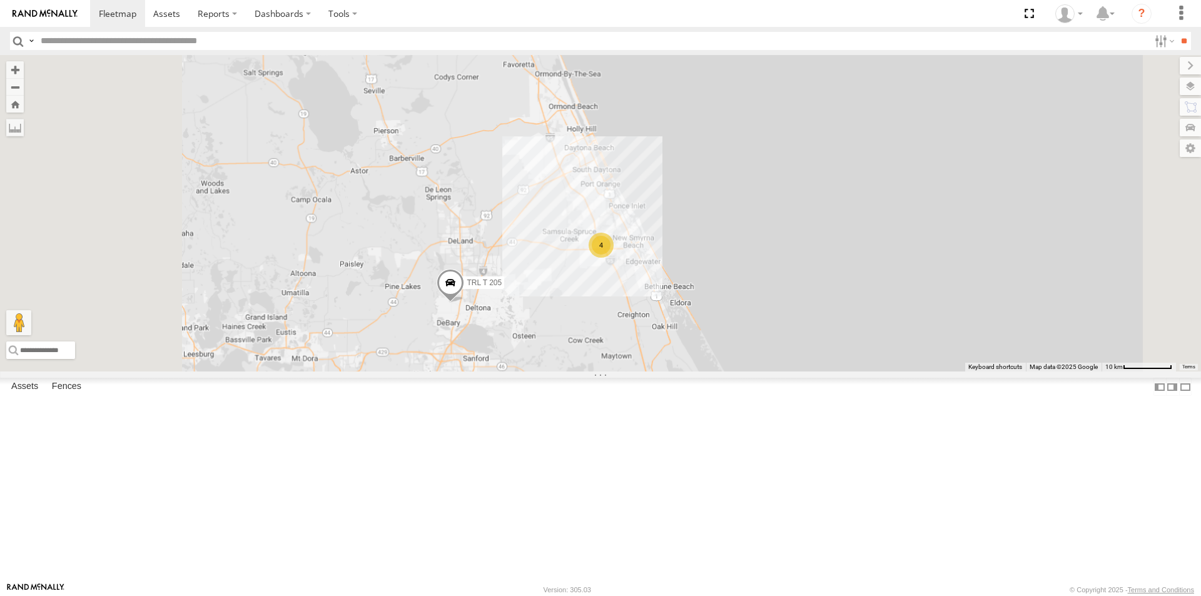
drag, startPoint x: 604, startPoint y: 522, endPoint x: 729, endPoint y: 325, distance: 233.6
click at [726, 334] on div "015910000671878 1103-5 703-1 602 TRL FL 157 TRL T 205 015910000677800 4" at bounding box center [600, 213] width 1201 height 317
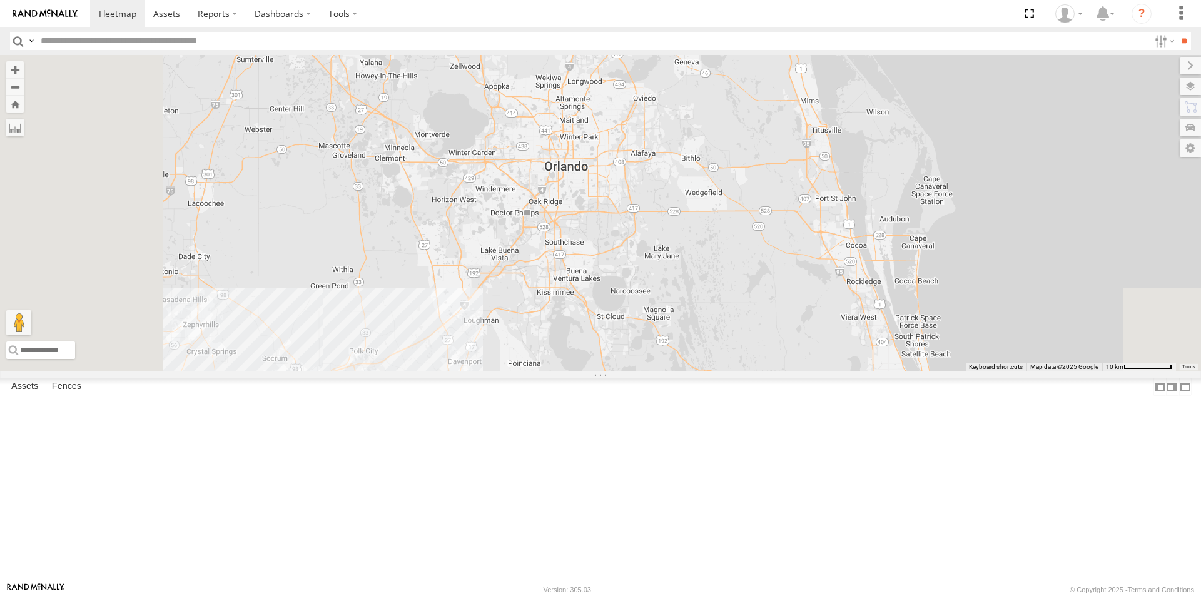
drag, startPoint x: 679, startPoint y: 472, endPoint x: 765, endPoint y: 214, distance: 271.6
click at [764, 216] on div "015910000671878 1103-5 703-1 602 TRL FL 157 TRL T 205 015910000677800 4" at bounding box center [600, 213] width 1201 height 317
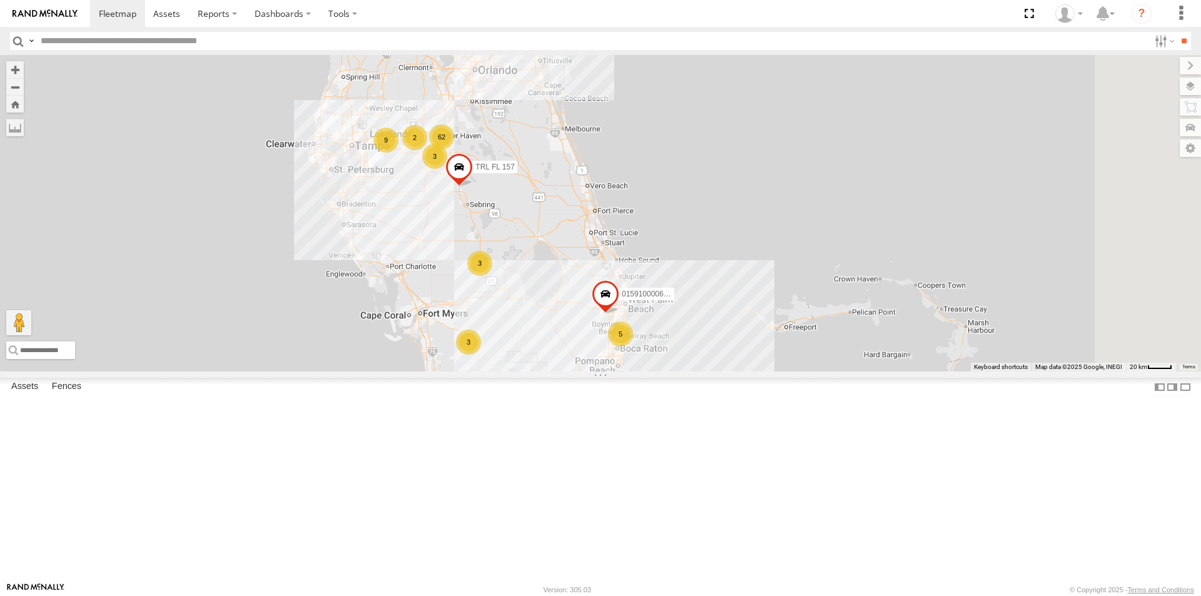
drag, startPoint x: 846, startPoint y: 367, endPoint x: 601, endPoint y: 266, distance: 264.8
click at [601, 266] on div "015910000671878 1103-5 703-1 602 TRL FL 157 TRL T 205 015910000677800 62 23 9 3…" at bounding box center [600, 213] width 1201 height 317
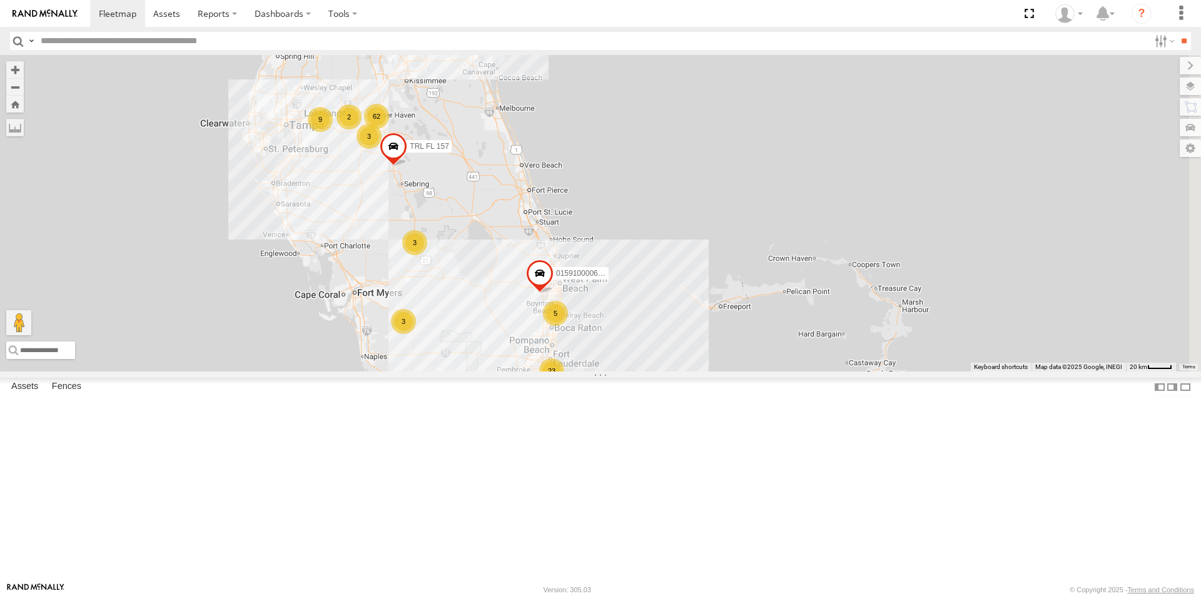
click at [427, 255] on div "3" at bounding box center [414, 242] width 25 height 25
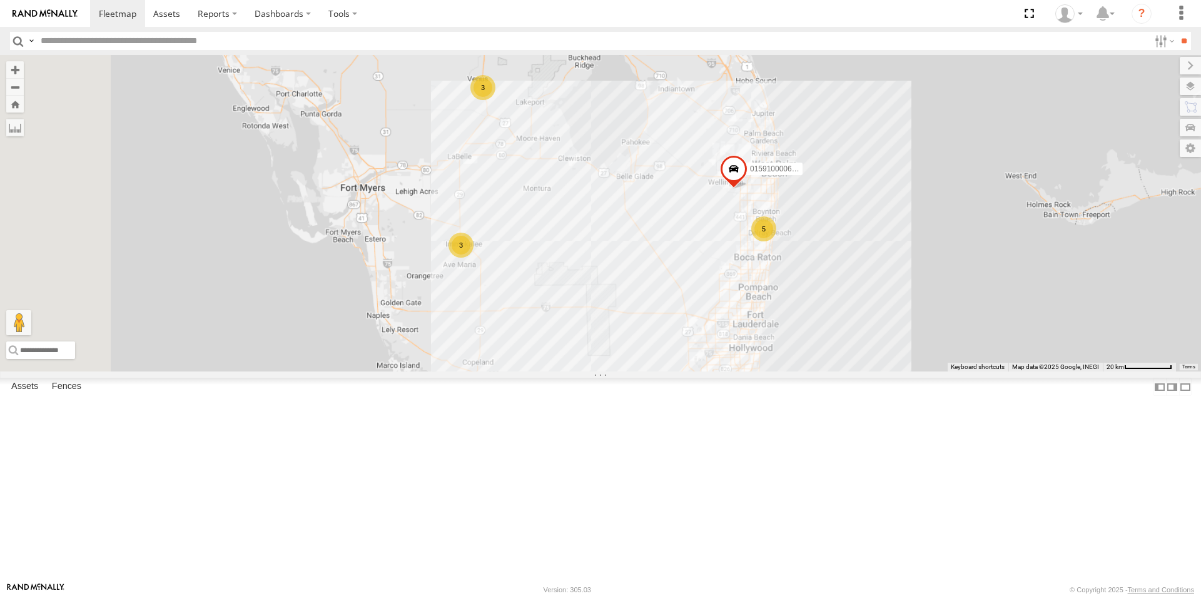
drag, startPoint x: 517, startPoint y: 427, endPoint x: 571, endPoint y: 254, distance: 180.7
click at [569, 255] on div "015910000671878 1103-5 703-1 602 TRL FL 157 TRL T 205 015910000677800 62 9 3 5 …" at bounding box center [600, 213] width 1201 height 317
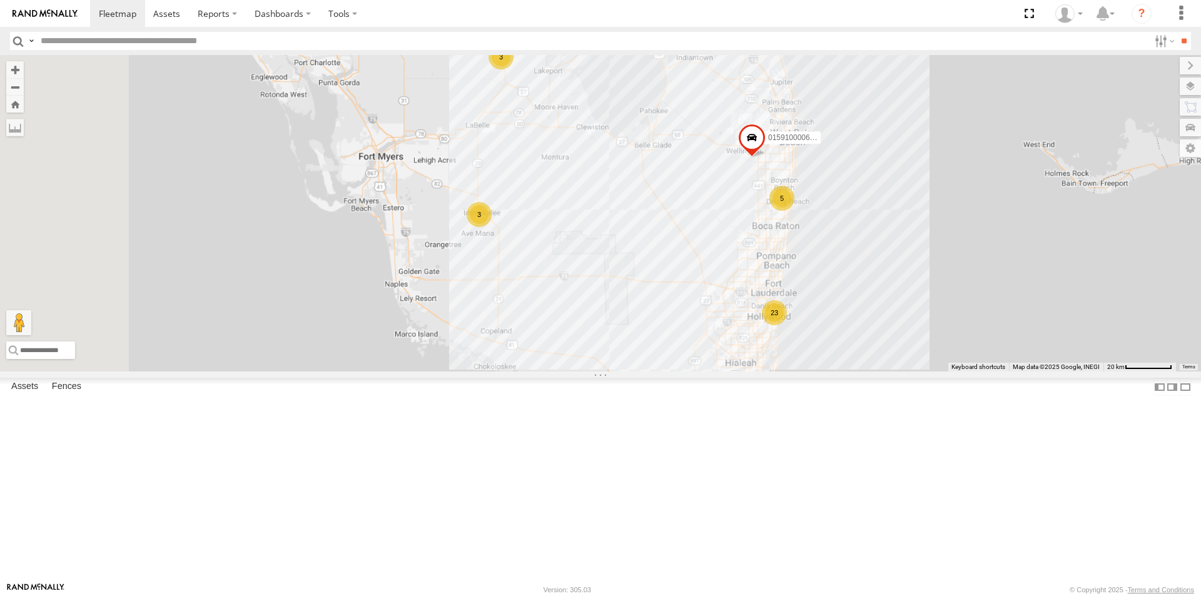
click at [492, 227] on div "3" at bounding box center [479, 214] width 25 height 25
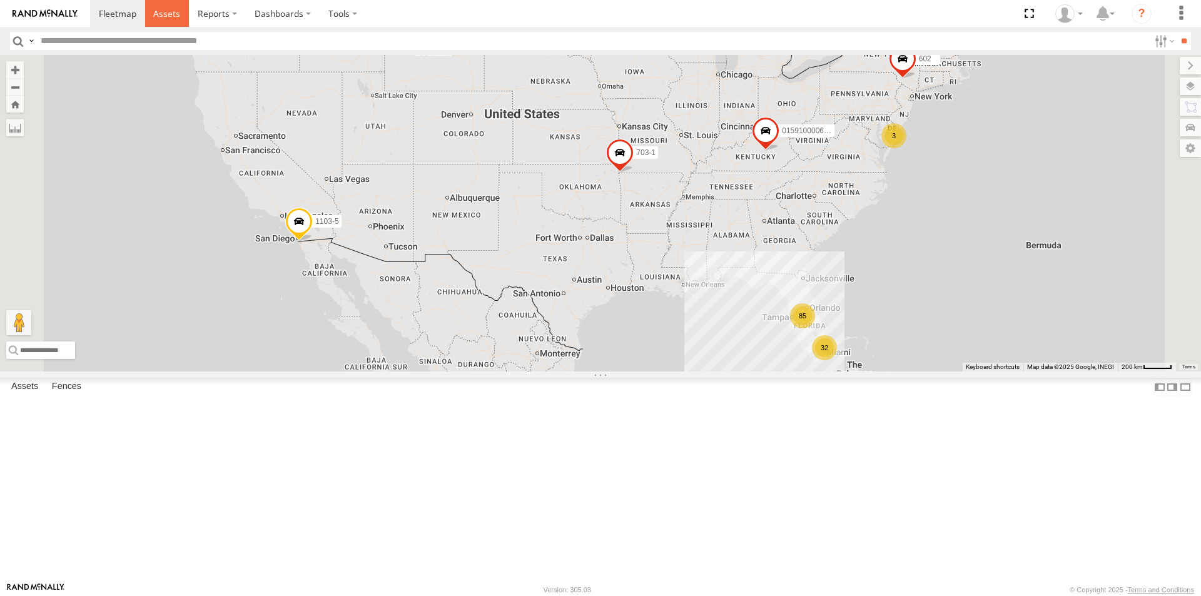
click at [171, 20] on link at bounding box center [167, 13] width 44 height 27
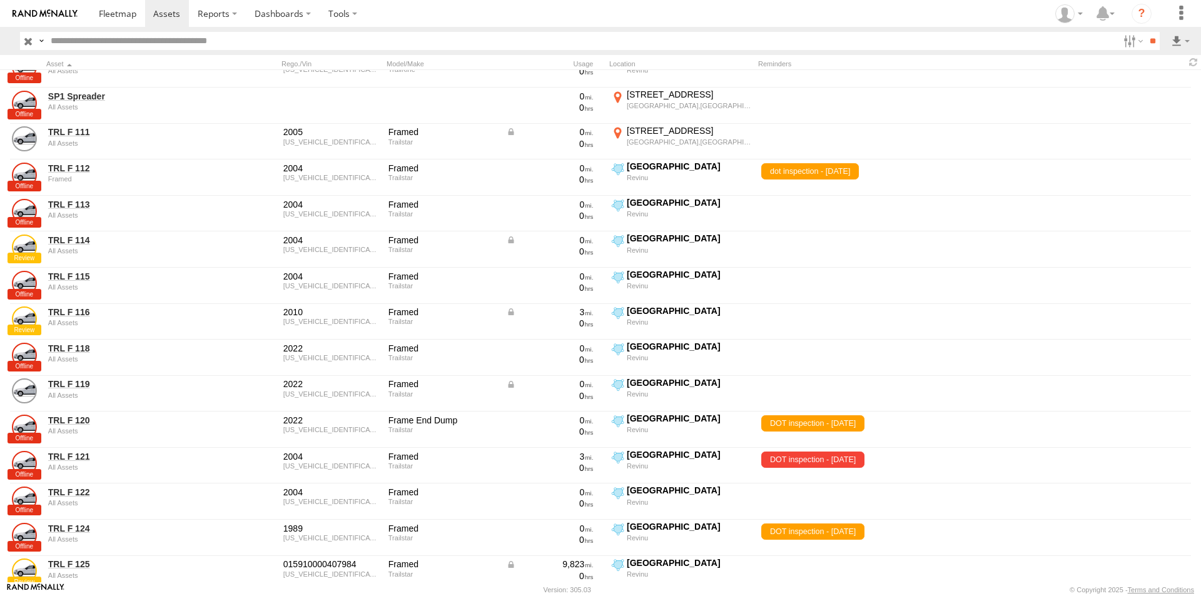
scroll to position [2002, 0]
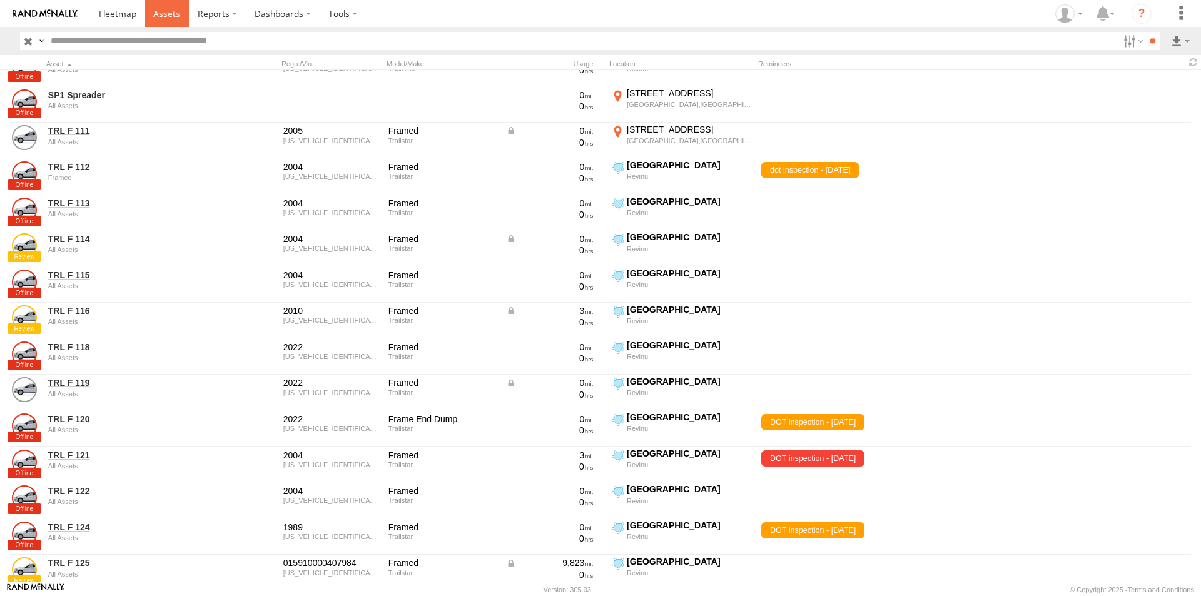
click at [164, 14] on span at bounding box center [166, 14] width 27 height 12
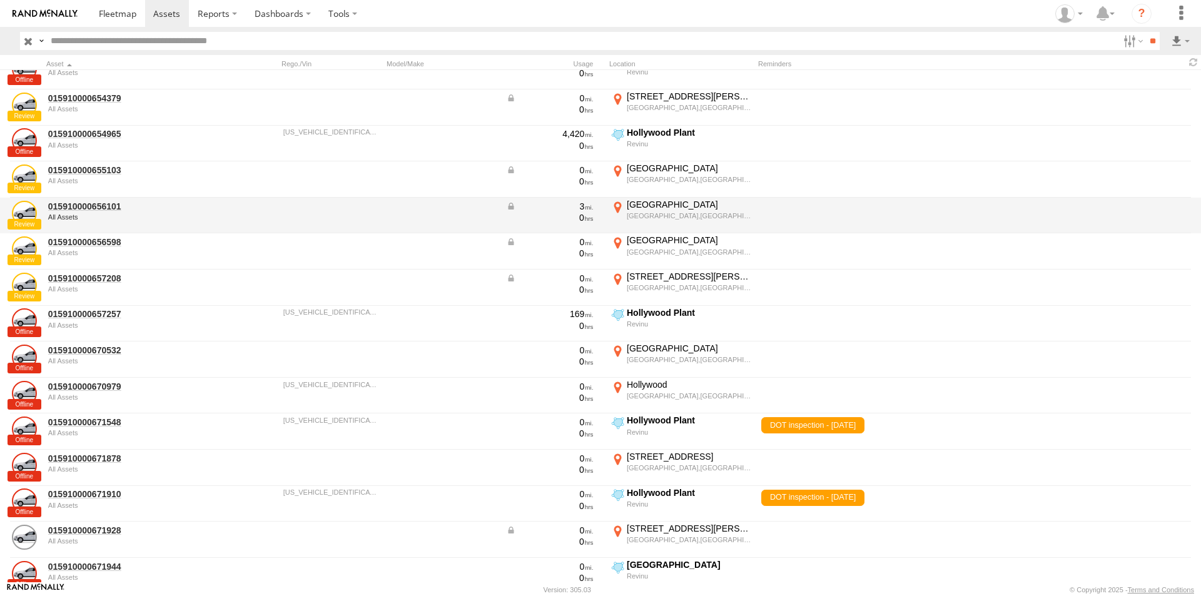
scroll to position [626, 0]
